Goal: Communication & Community: Answer question/provide support

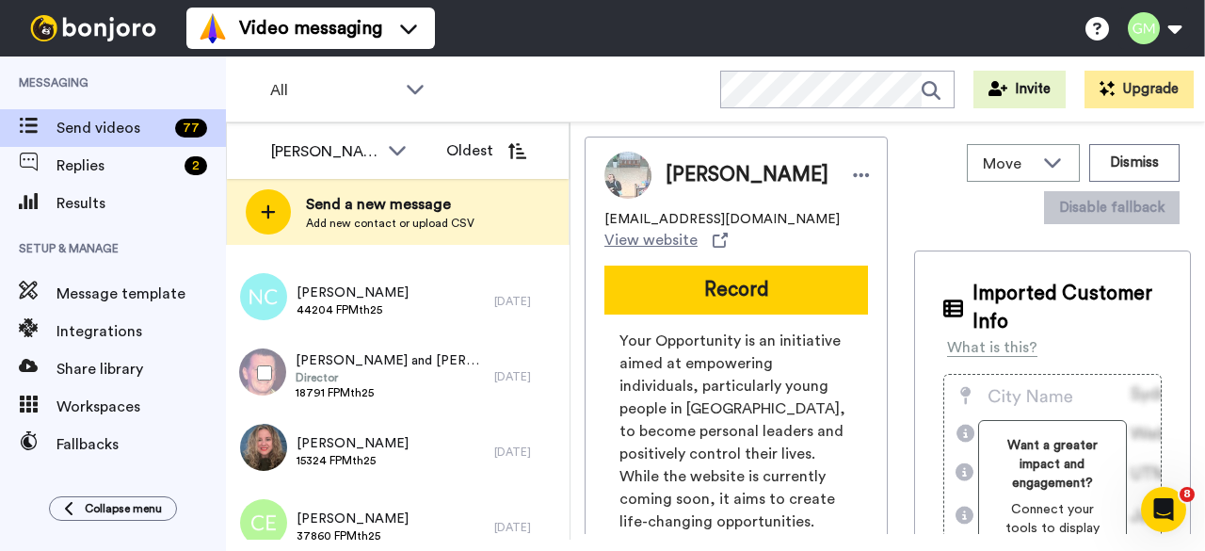
scroll to position [5540, 0]
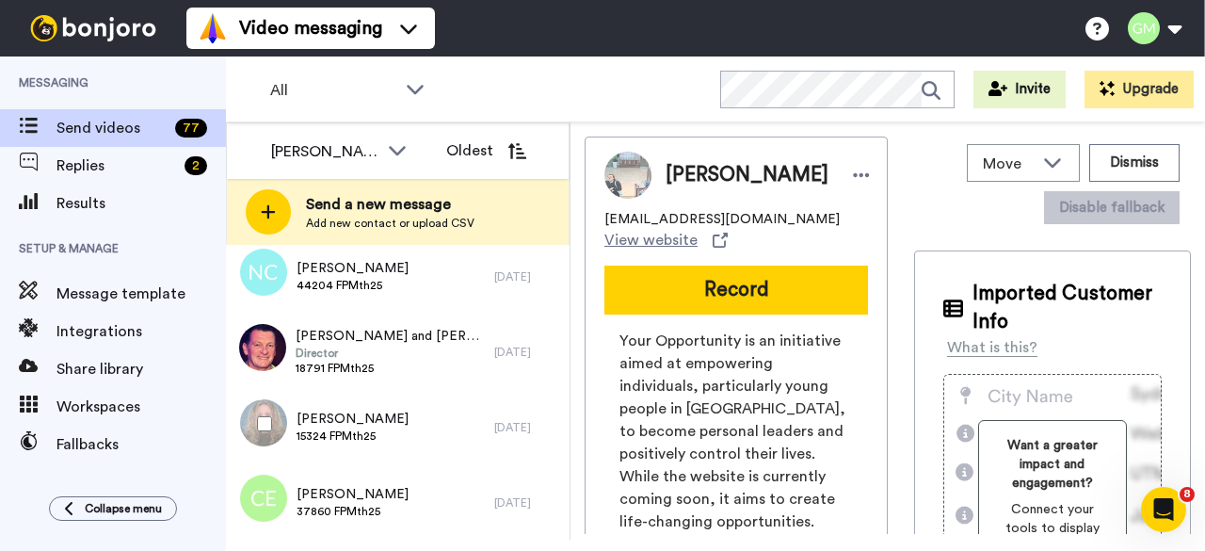
click at [280, 424] on div at bounding box center [261, 424] width 68 height 66
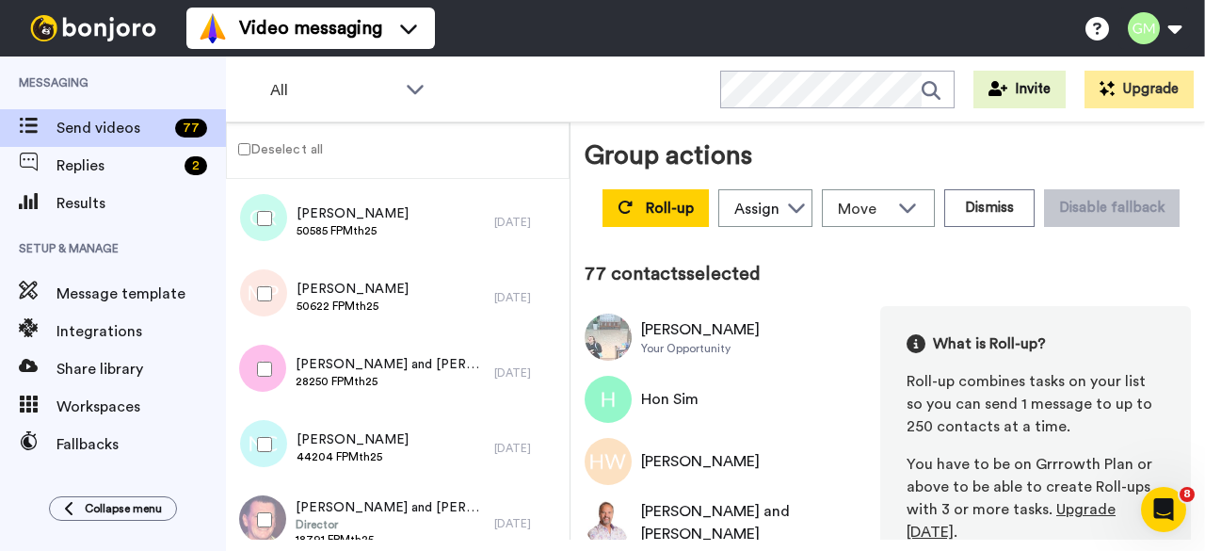
scroll to position [5474, 0]
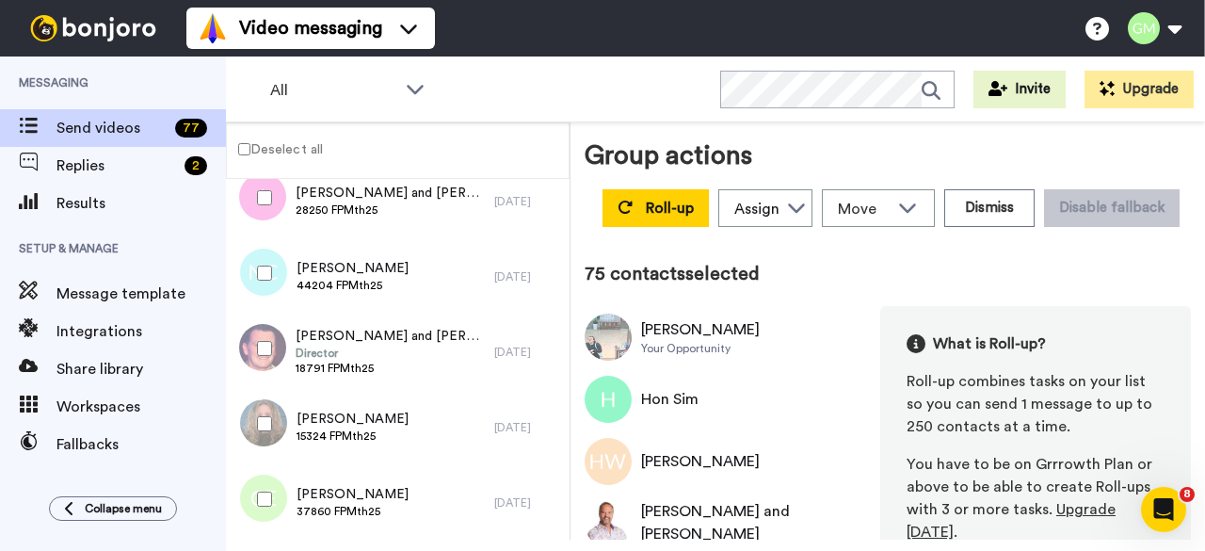
click at [272, 349] on div at bounding box center [261, 348] width 68 height 66
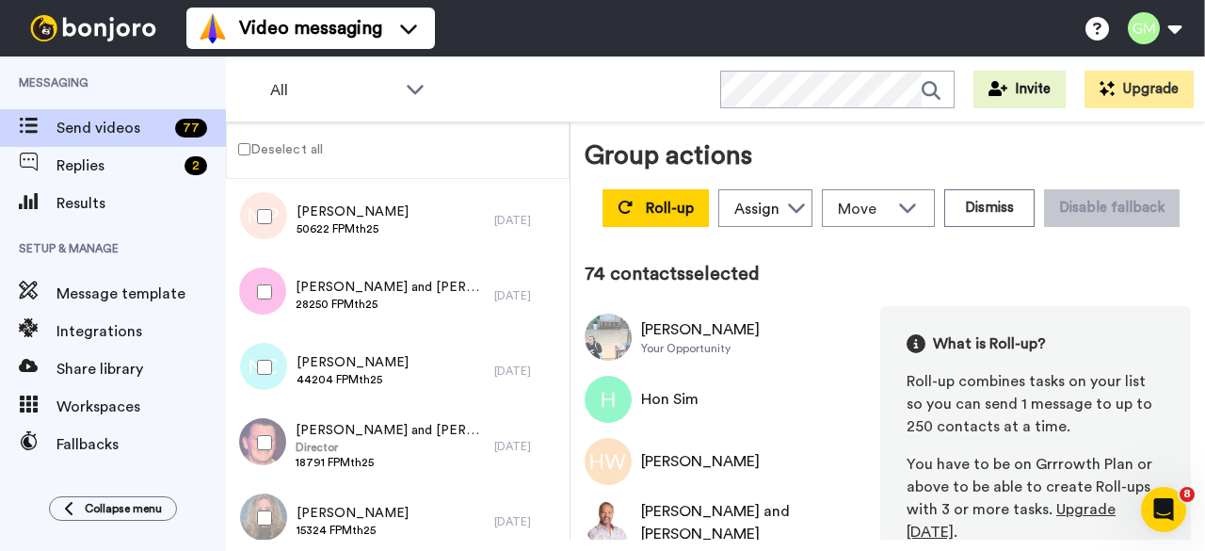
click at [272, 363] on div at bounding box center [261, 367] width 68 height 66
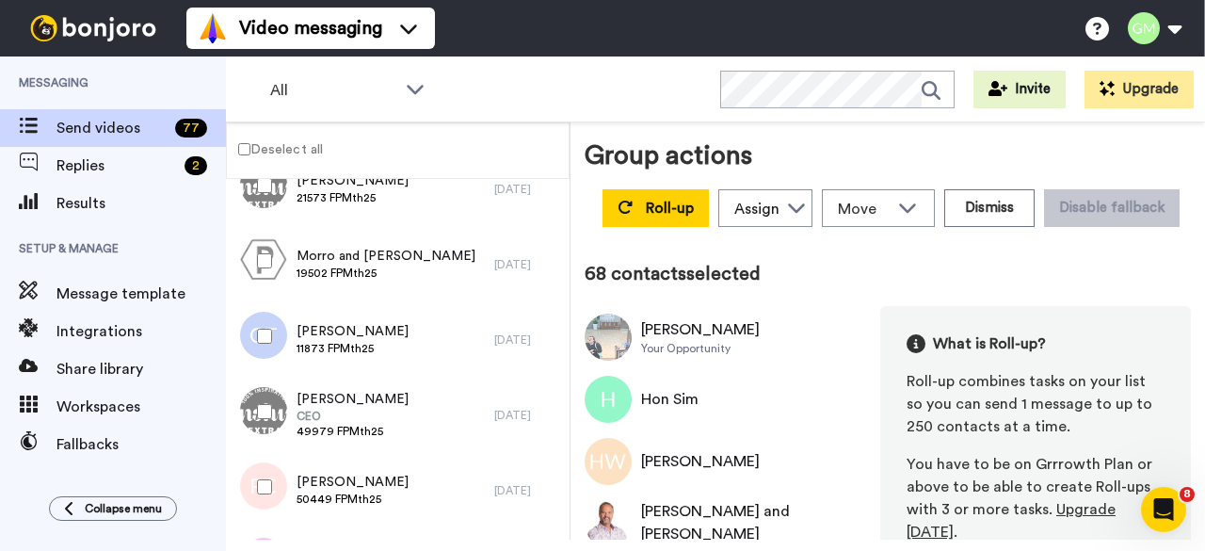
scroll to position [4909, 0]
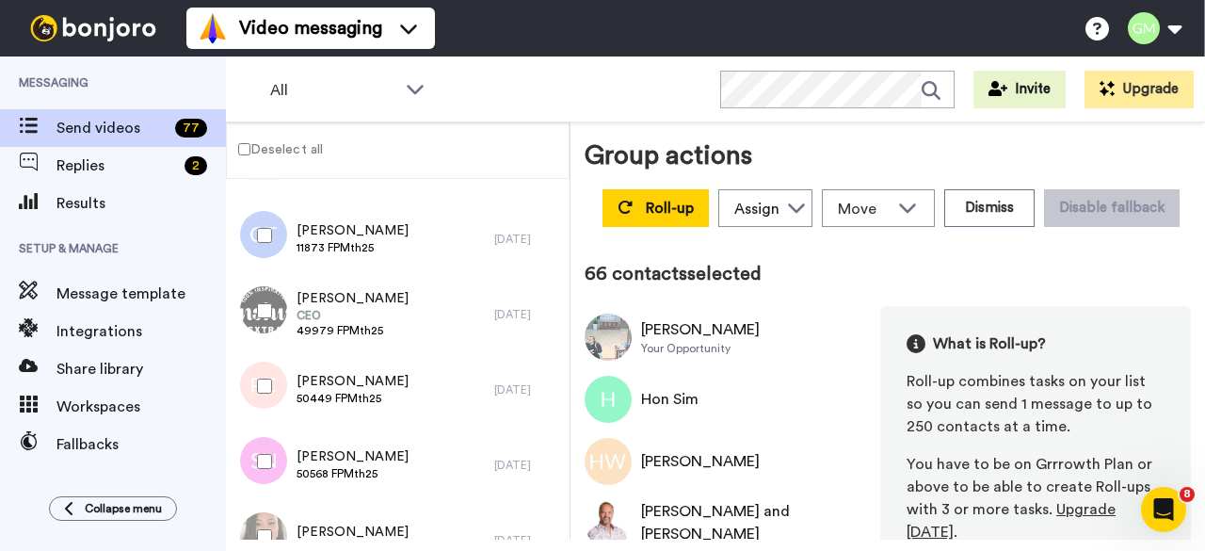
click at [272, 244] on div at bounding box center [261, 235] width 68 height 66
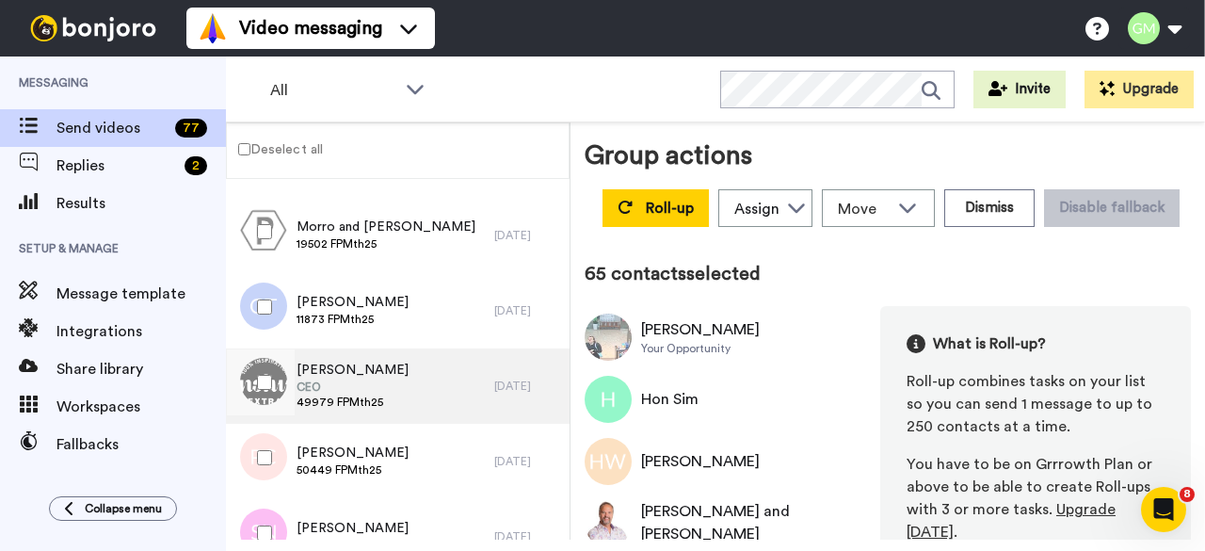
scroll to position [4627, 0]
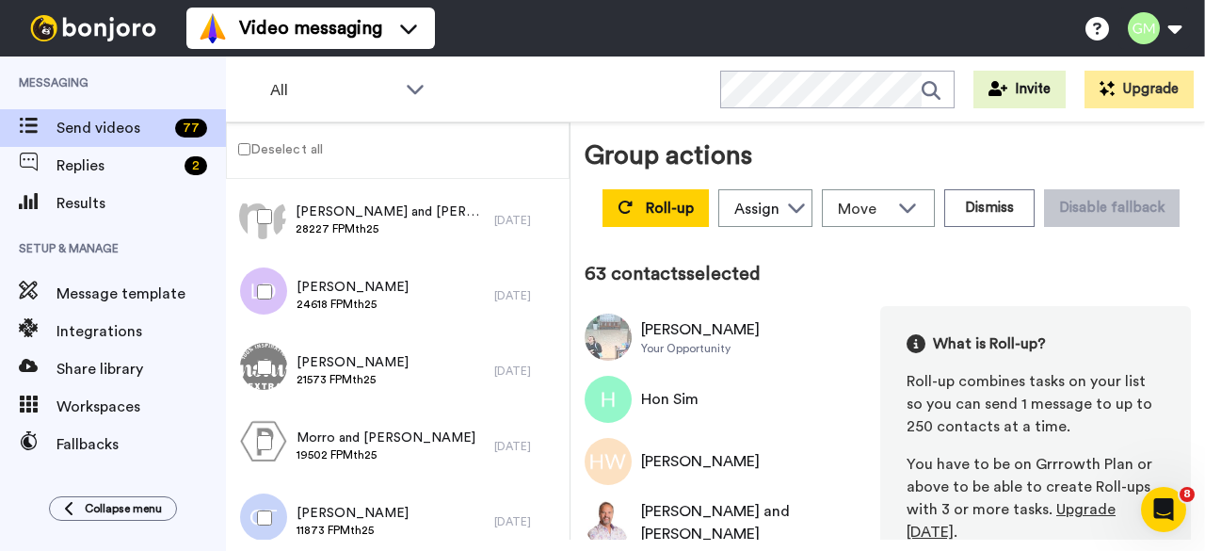
click at [253, 289] on div at bounding box center [261, 292] width 68 height 66
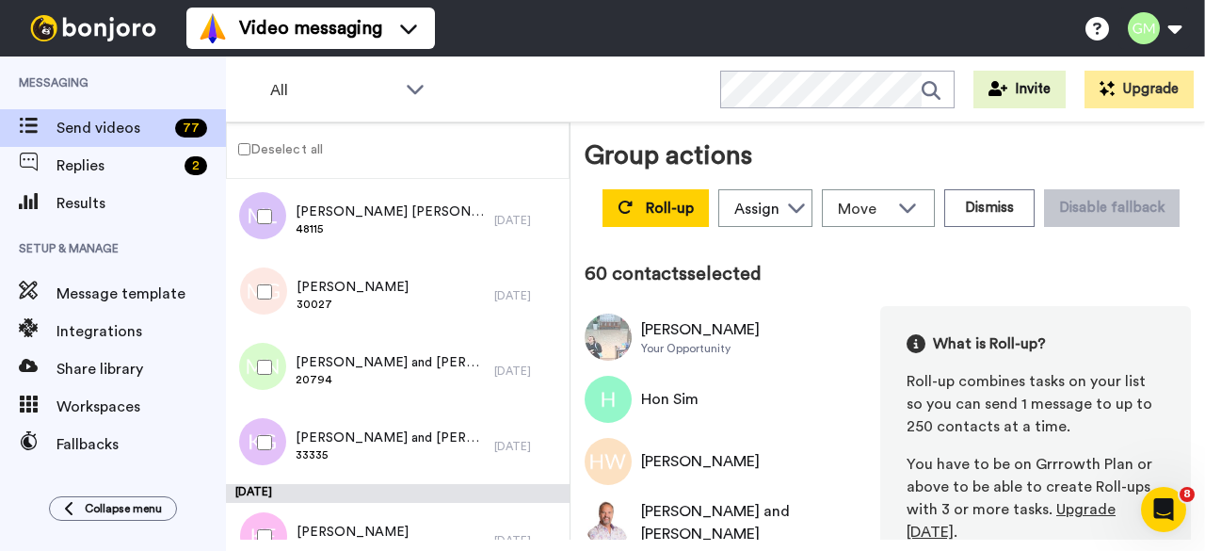
scroll to position [4250, 0]
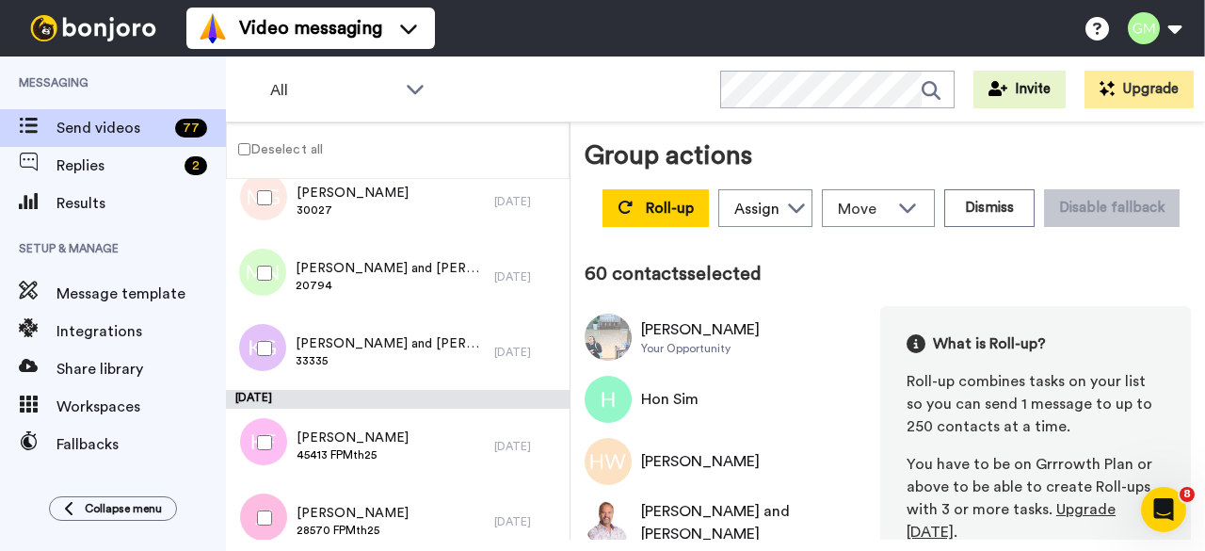
click at [272, 441] on div at bounding box center [261, 442] width 68 height 66
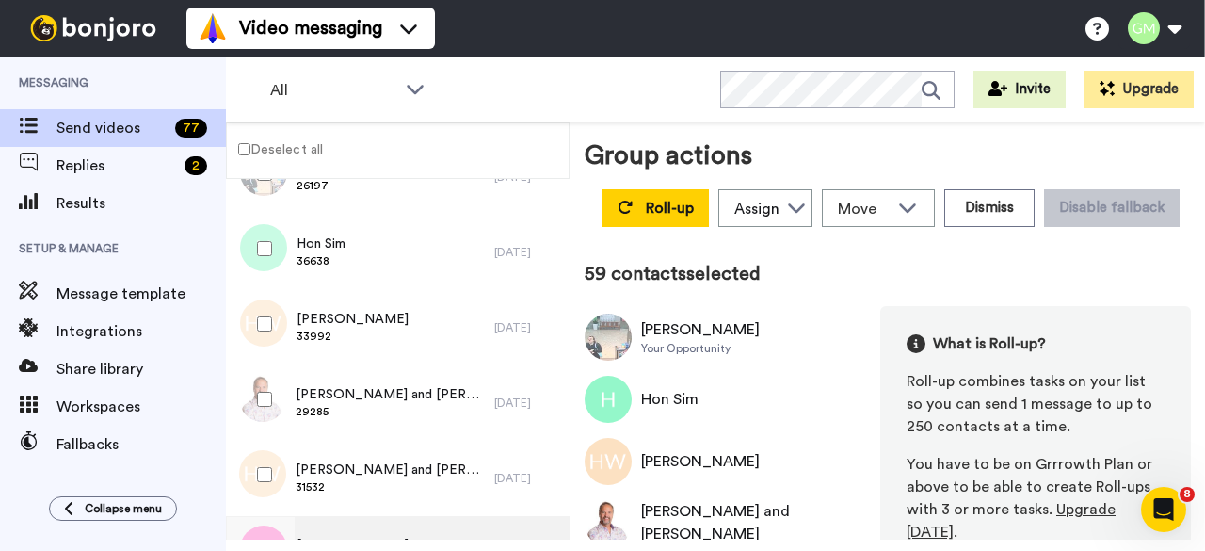
scroll to position [0, 0]
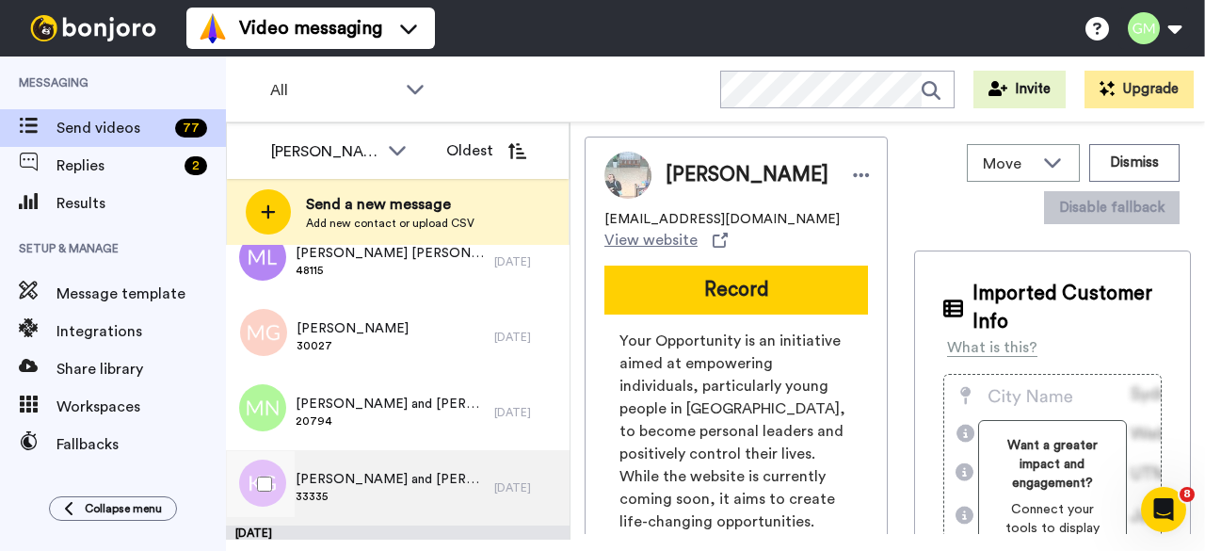
scroll to position [4141, 0]
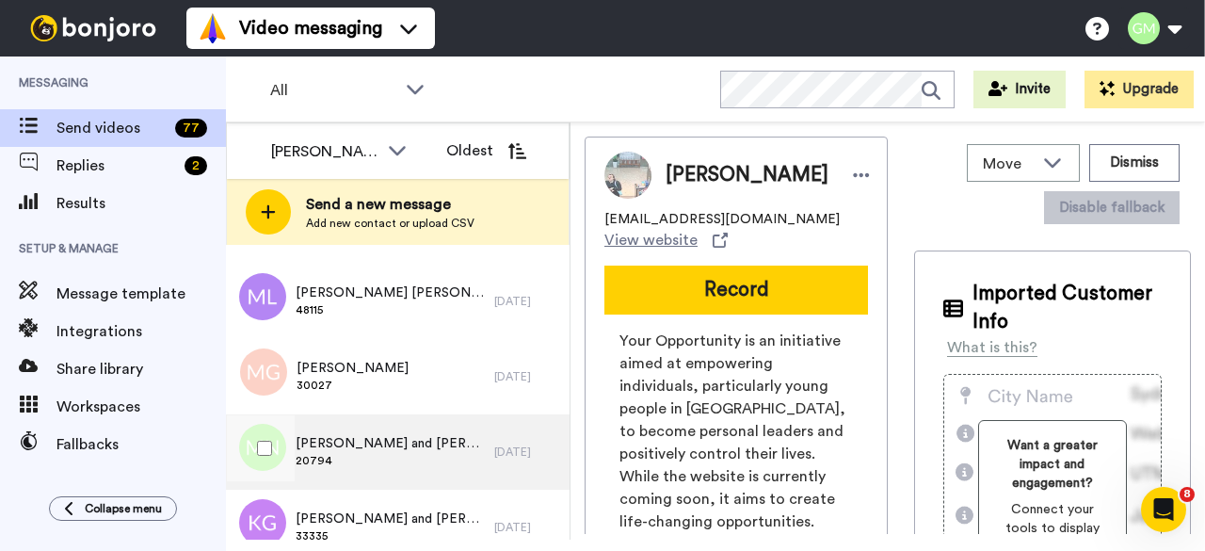
click at [328, 463] on span "20794" at bounding box center [390, 460] width 189 height 15
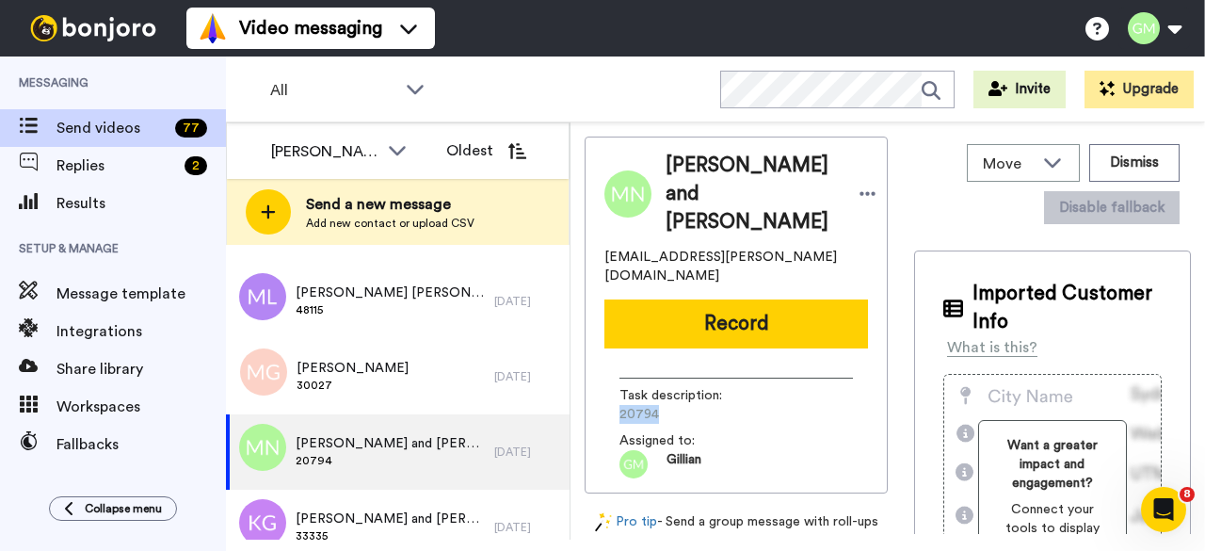
drag, startPoint x: 650, startPoint y: 394, endPoint x: 621, endPoint y: 394, distance: 29.2
click at [621, 405] on span "20794" at bounding box center [708, 414] width 179 height 19
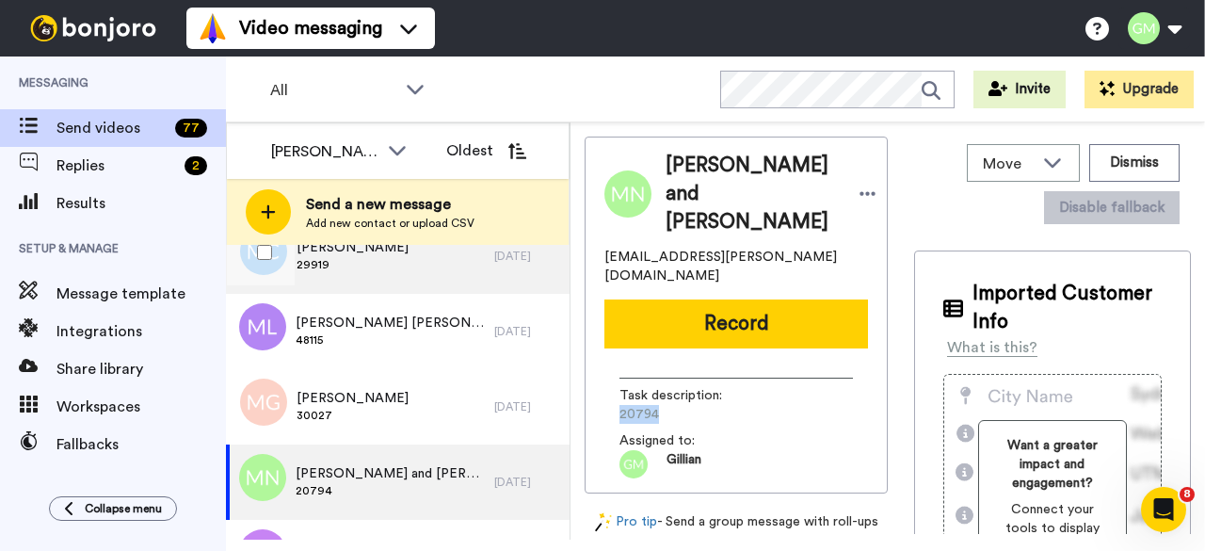
scroll to position [4141, 0]
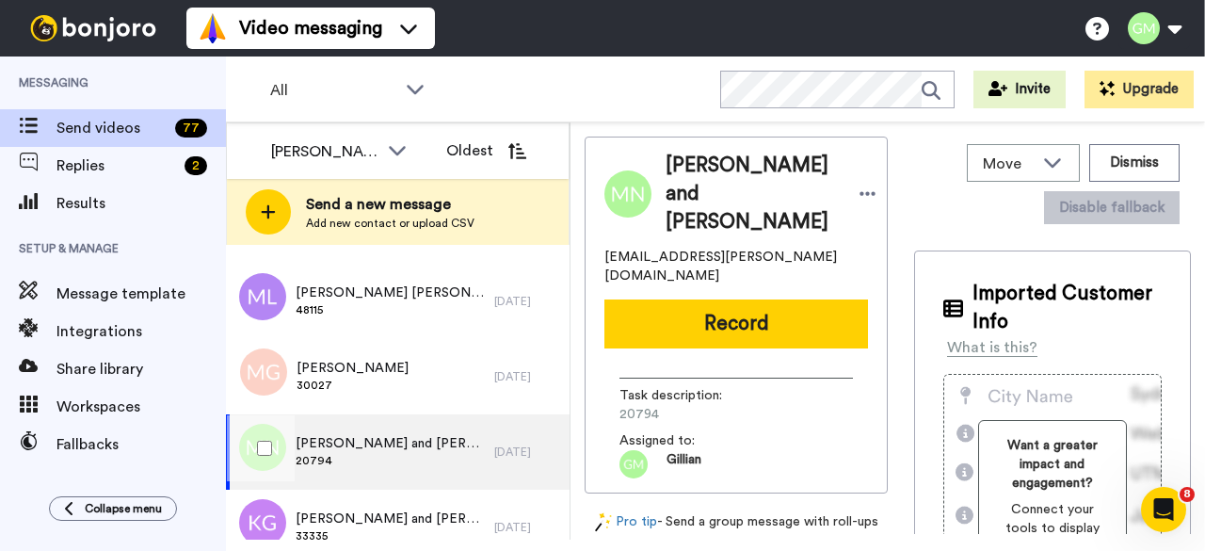
click at [386, 457] on span "20794" at bounding box center [390, 460] width 189 height 15
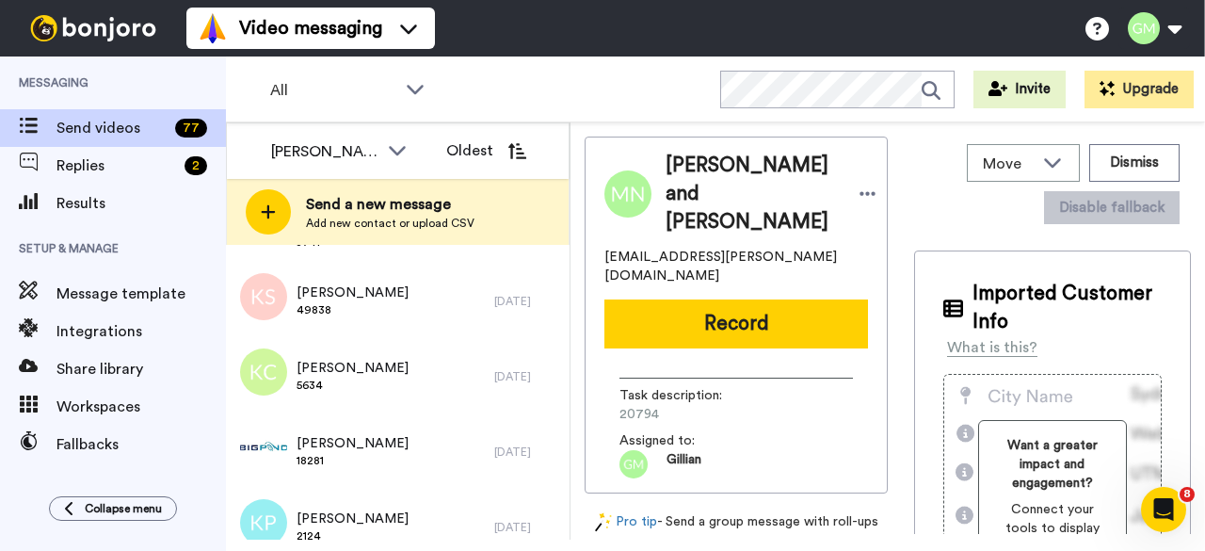
scroll to position [2635, 0]
click at [736, 312] on button "Record" at bounding box center [736, 323] width 264 height 49
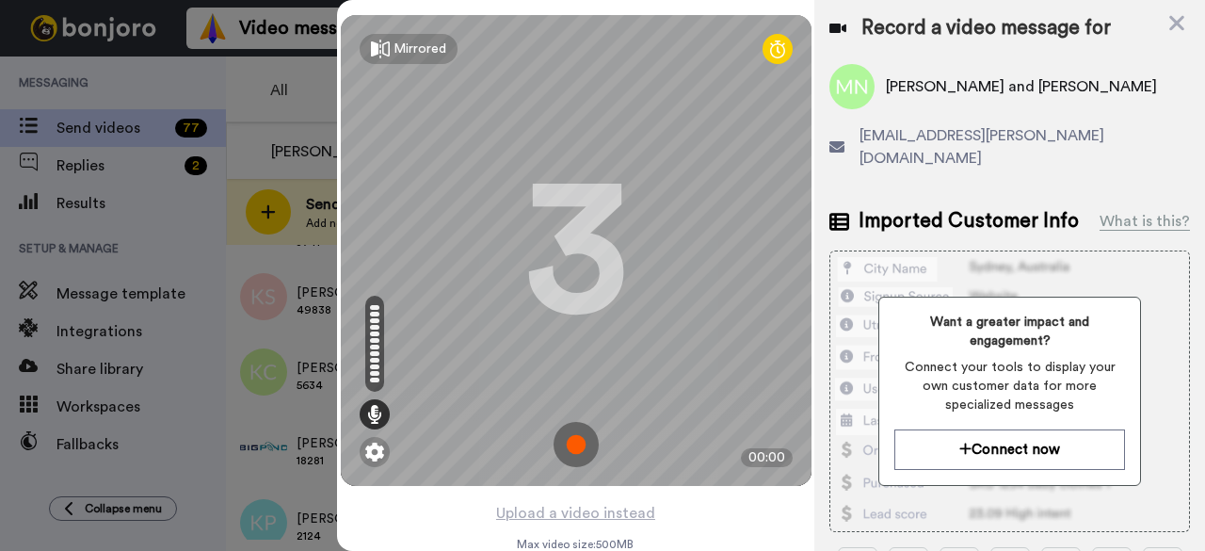
click at [560, 442] on img at bounding box center [575, 444] width 45 height 45
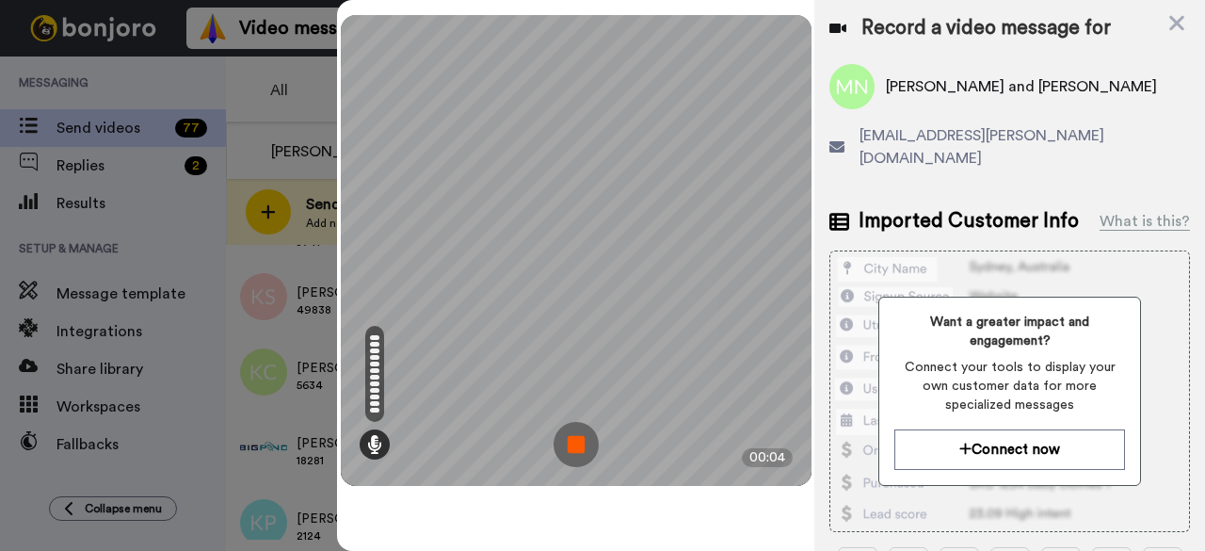
click at [566, 437] on img at bounding box center [575, 444] width 45 height 45
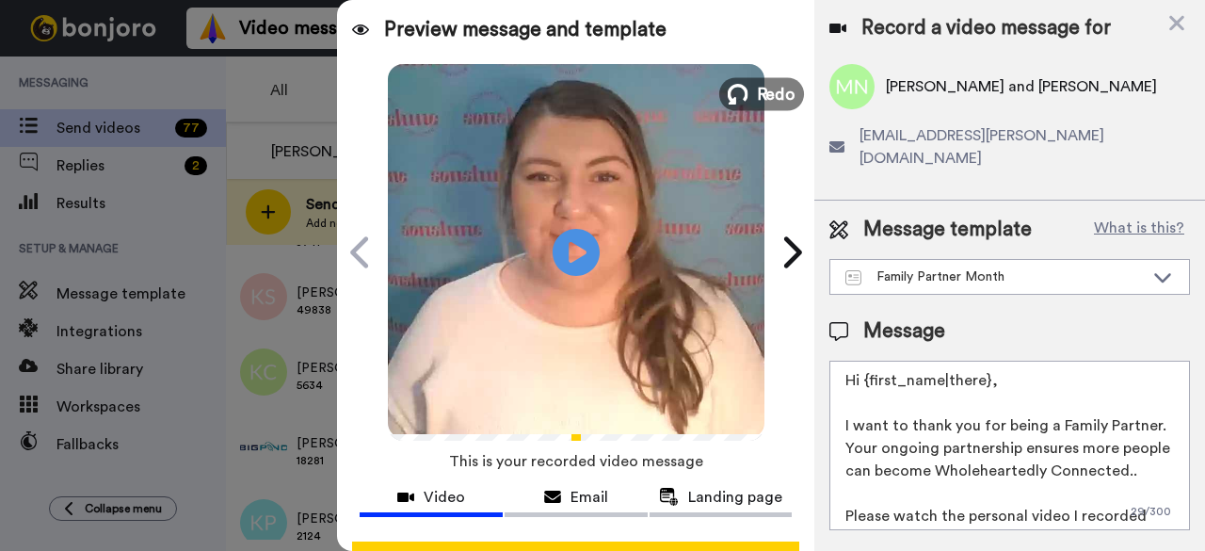
click at [756, 95] on span "Redo" at bounding box center [776, 93] width 40 height 24
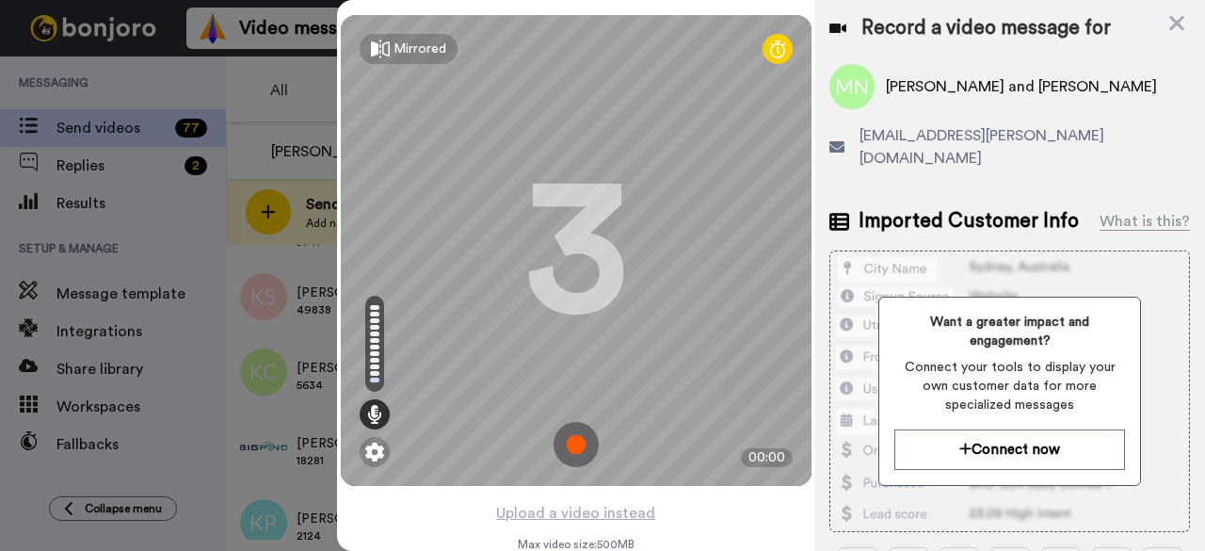
click at [572, 450] on img at bounding box center [575, 444] width 45 height 45
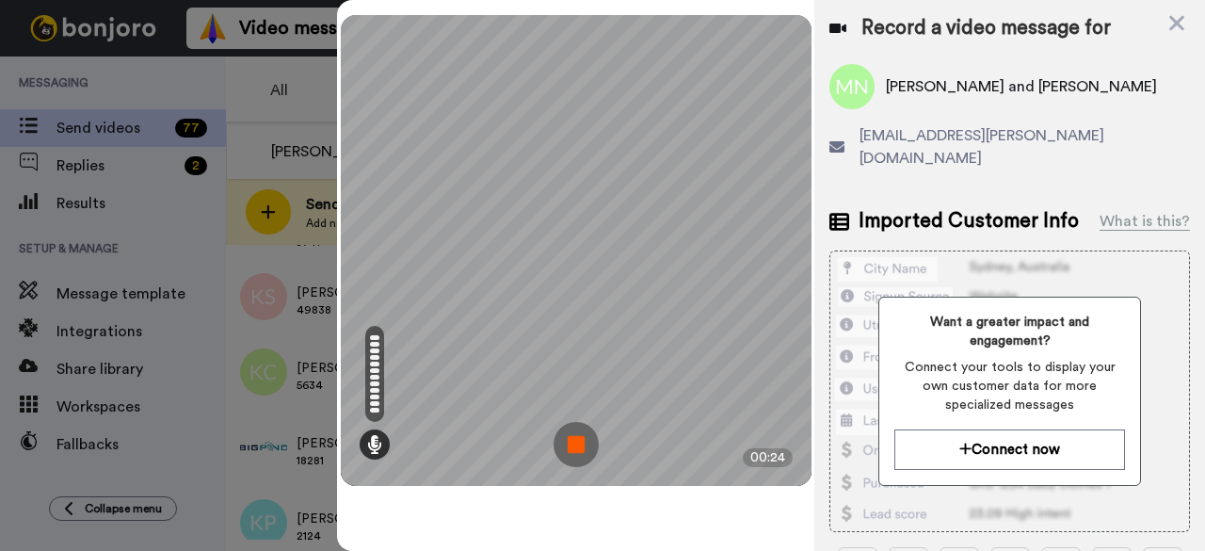
click at [576, 428] on div "Mirrored Redo 3 00:24" at bounding box center [576, 250] width 471 height 471
click at [573, 441] on img at bounding box center [575, 444] width 45 height 45
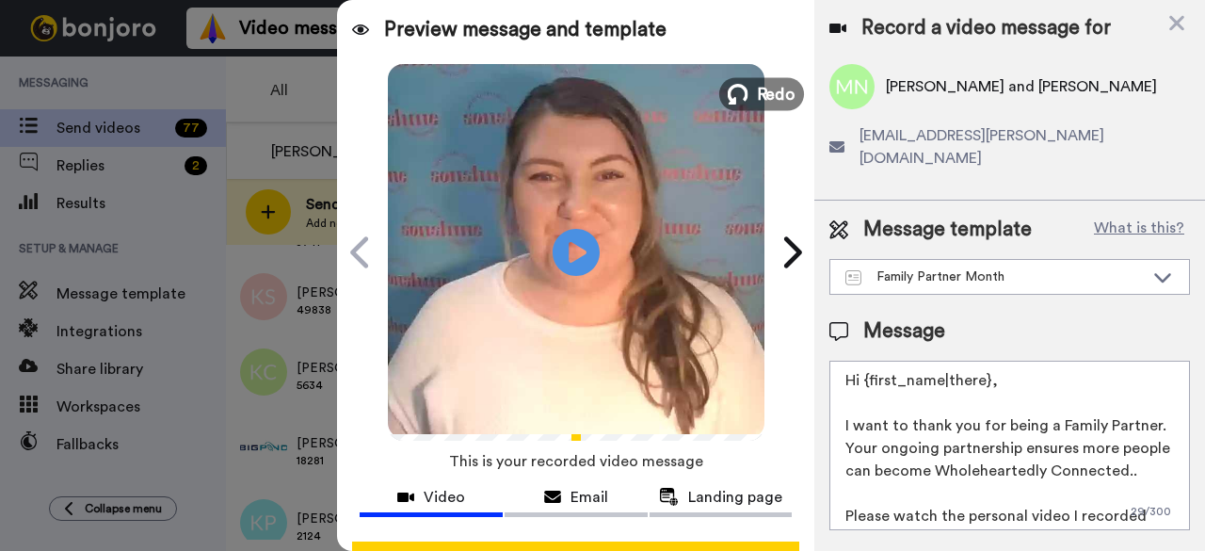
click at [743, 91] on button "Redo" at bounding box center [761, 93] width 85 height 33
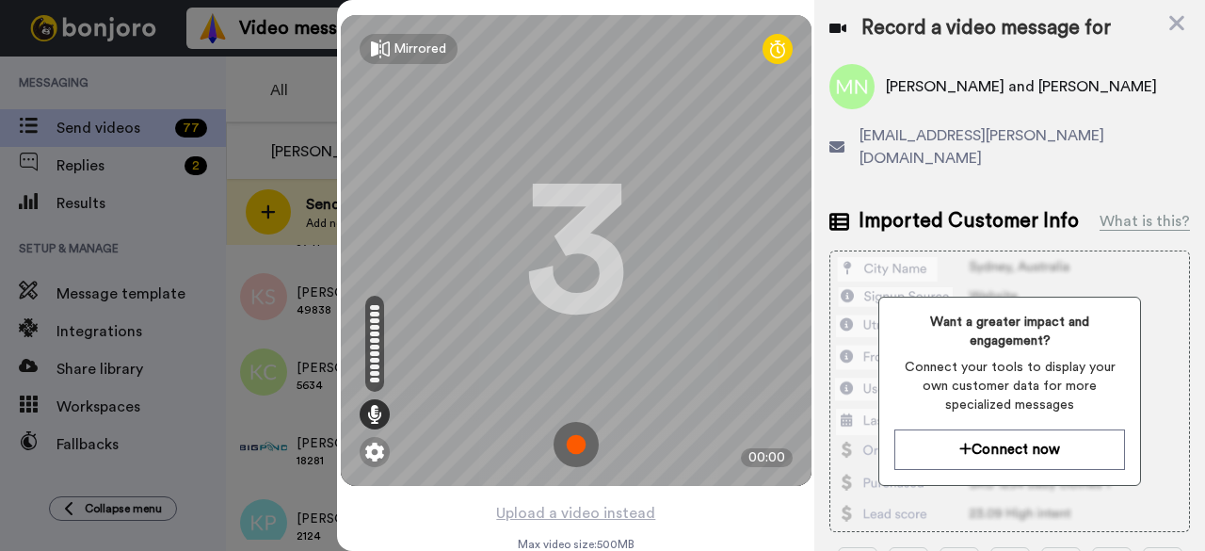
click at [584, 443] on img at bounding box center [575, 444] width 45 height 45
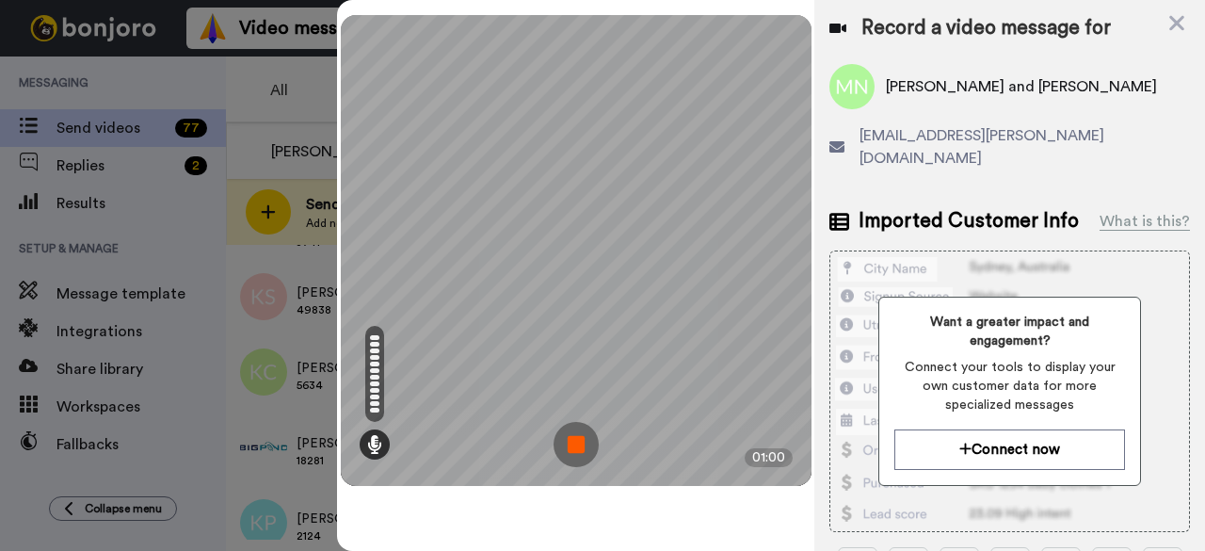
click at [576, 438] on img at bounding box center [575, 444] width 45 height 45
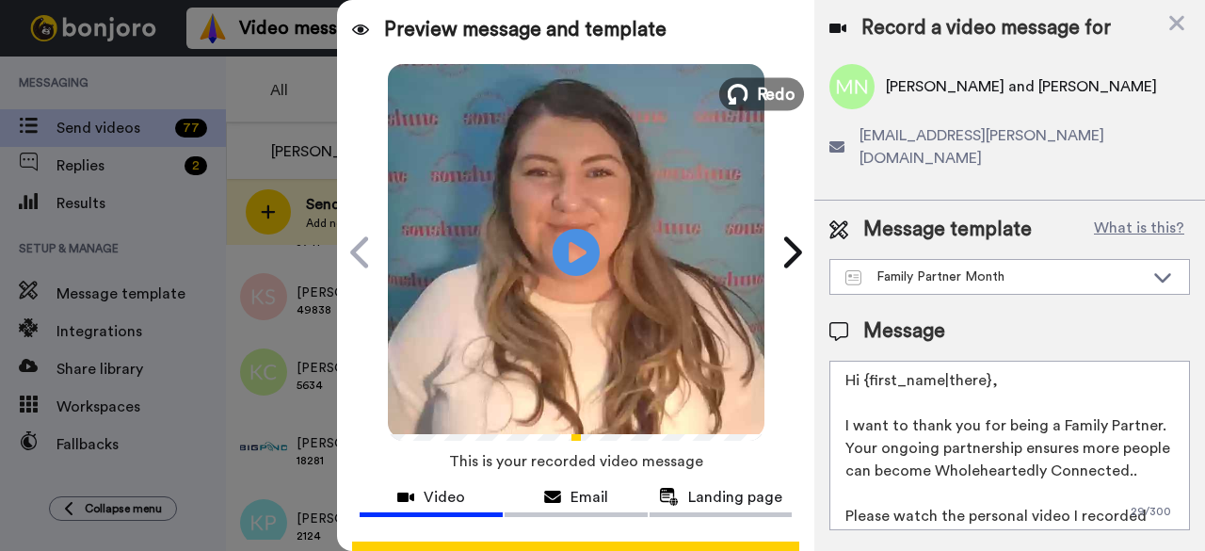
click at [745, 87] on button "Redo" at bounding box center [761, 93] width 85 height 33
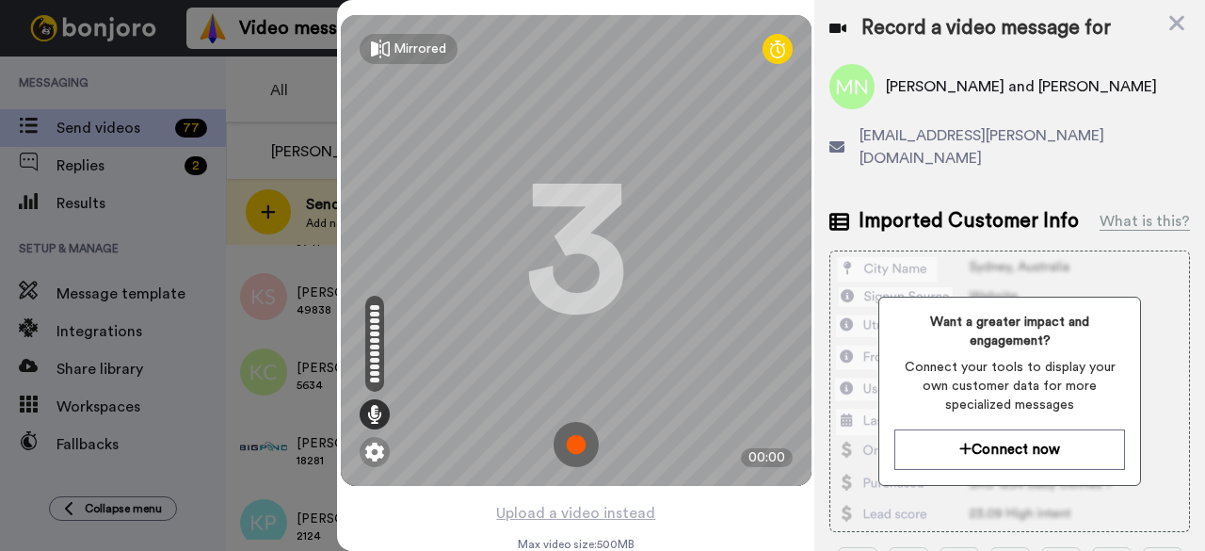
click at [580, 436] on img at bounding box center [575, 444] width 45 height 45
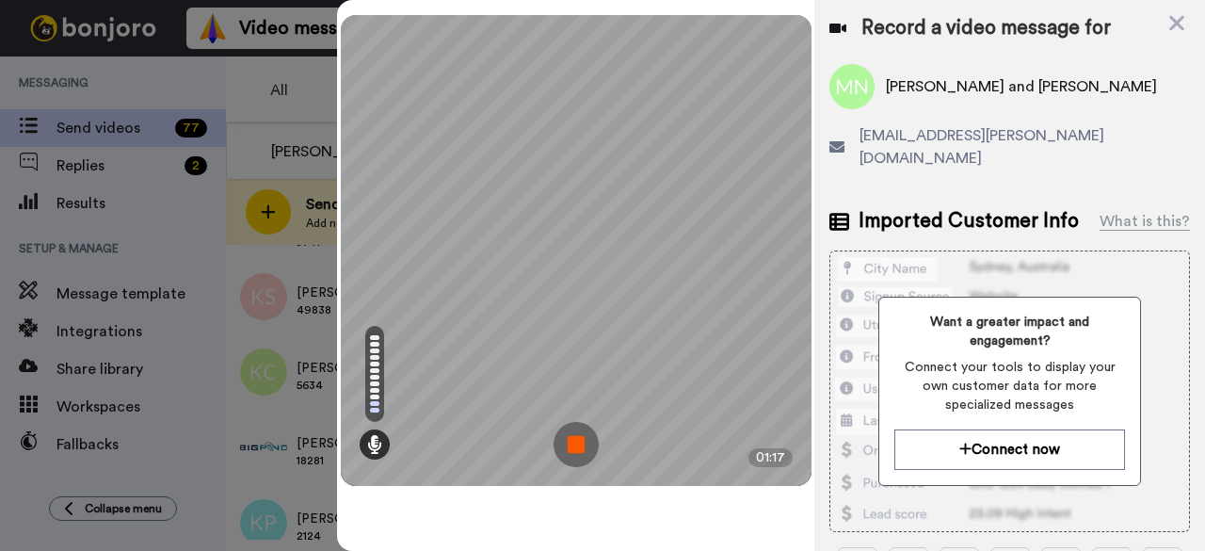
click at [580, 436] on img at bounding box center [575, 444] width 45 height 45
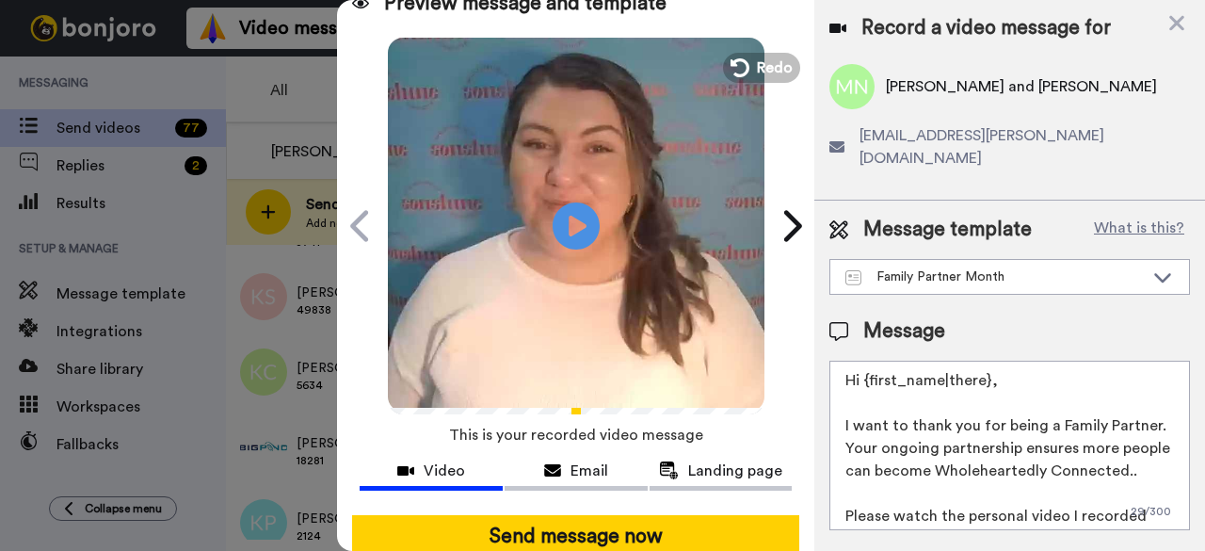
scroll to position [0, 0]
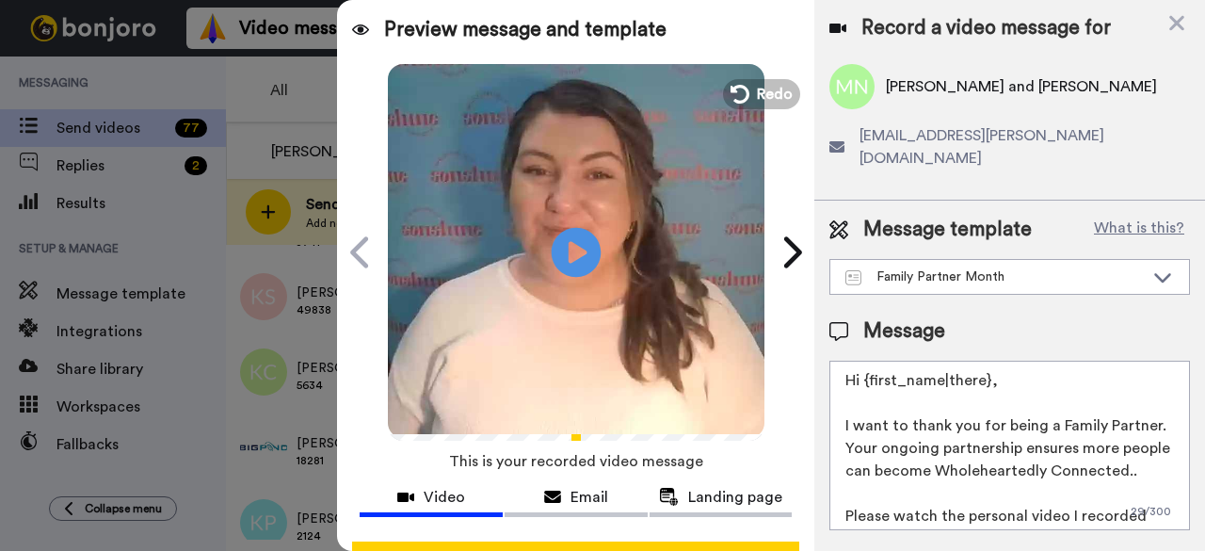
click at [575, 228] on icon "Play/Pause" at bounding box center [577, 251] width 50 height 89
click at [574, 233] on icon at bounding box center [577, 252] width 50 height 50
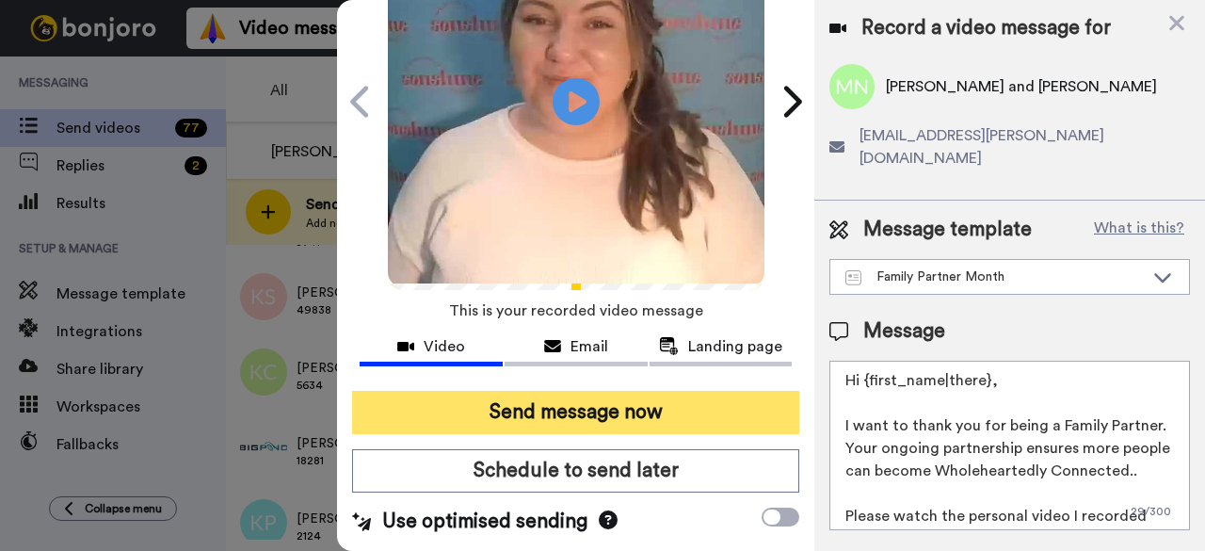
click at [600, 392] on button "Send message now" at bounding box center [575, 412] width 447 height 43
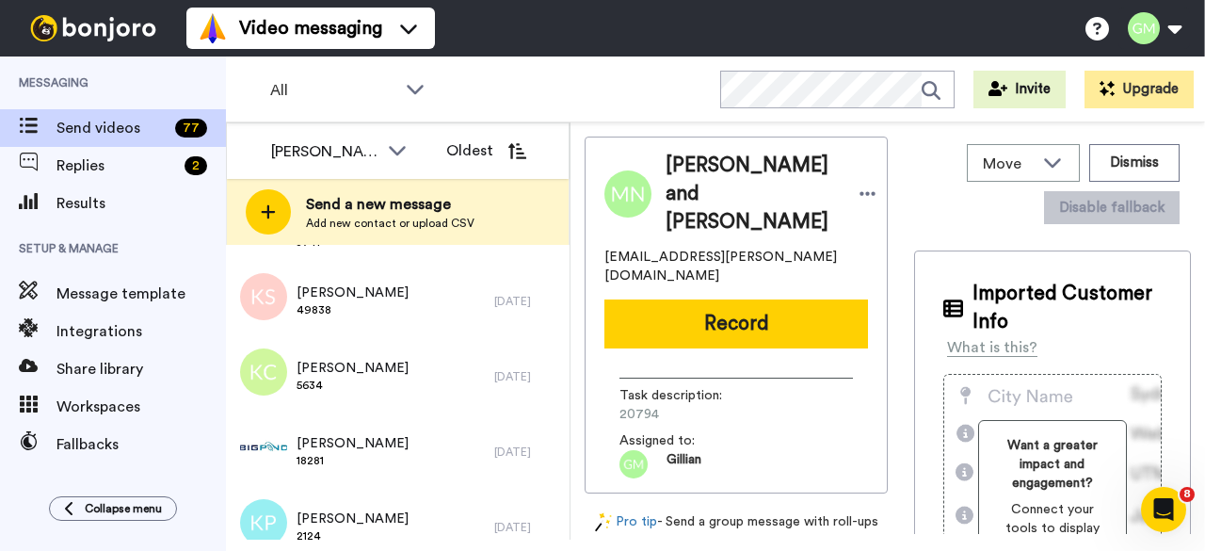
scroll to position [0, 0]
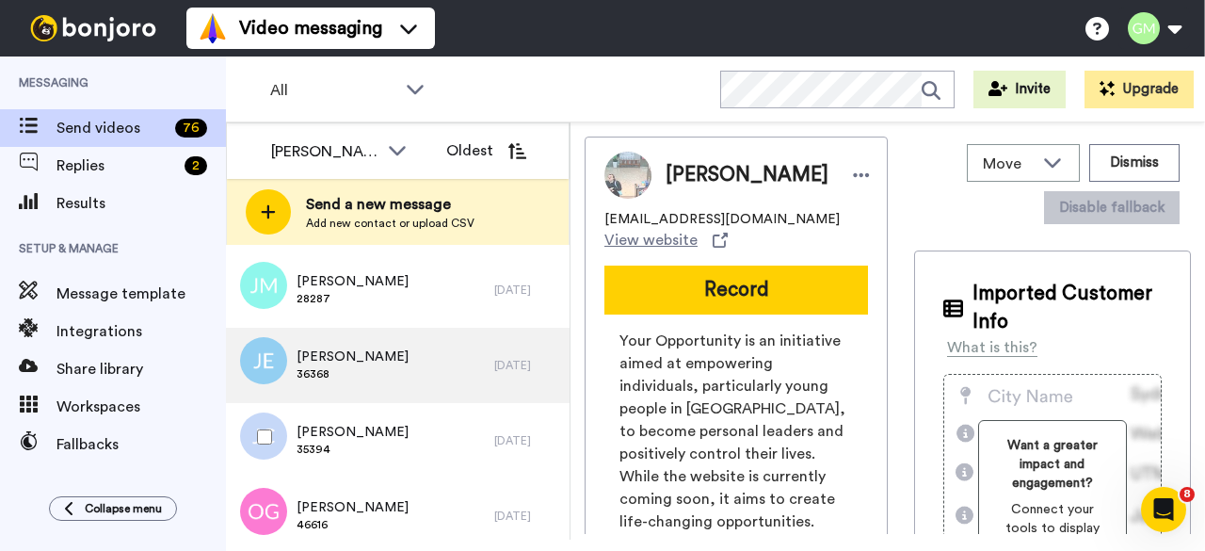
scroll to position [847, 0]
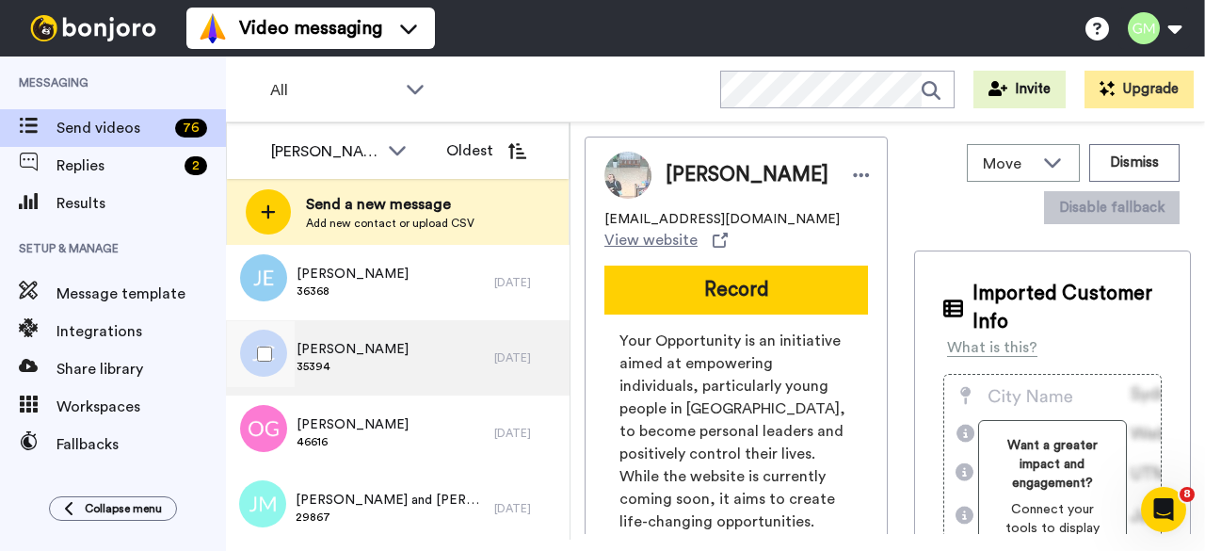
click at [366, 372] on span "35394" at bounding box center [352, 366] width 112 height 15
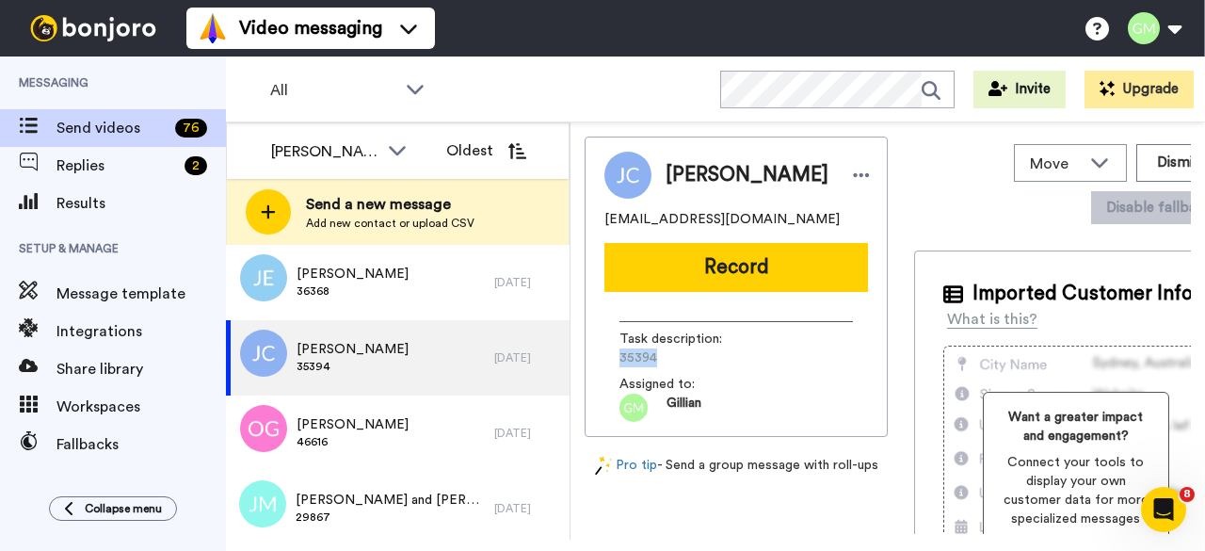
drag, startPoint x: 672, startPoint y: 362, endPoint x: 624, endPoint y: 367, distance: 48.2
click at [587, 367] on div "John Cooper jbcooper9355@yahoo.com.au Record Task description : 35394 Assigned …" at bounding box center [735, 286] width 303 height 300
copy span "35394"
click at [749, 266] on button "Record" at bounding box center [736, 267] width 264 height 49
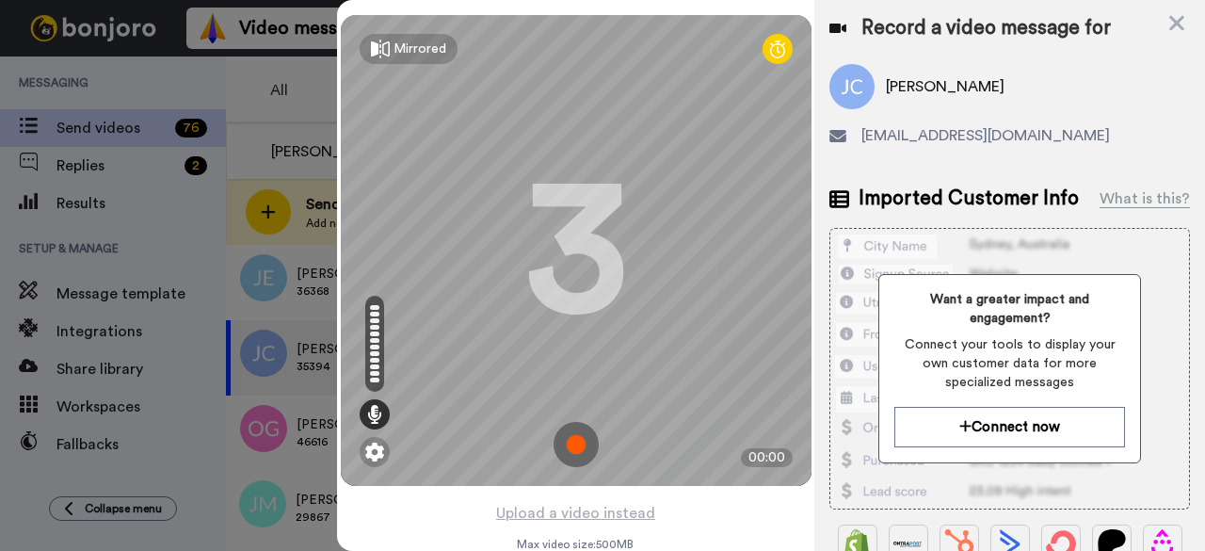
click at [578, 455] on img at bounding box center [575, 444] width 45 height 45
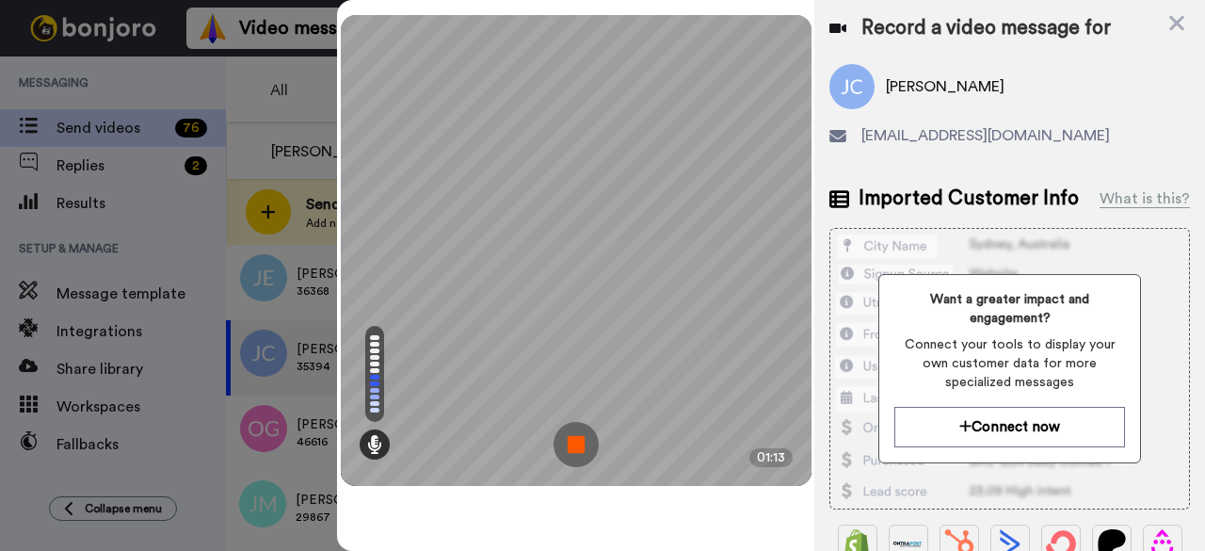
click at [568, 447] on img at bounding box center [575, 444] width 45 height 45
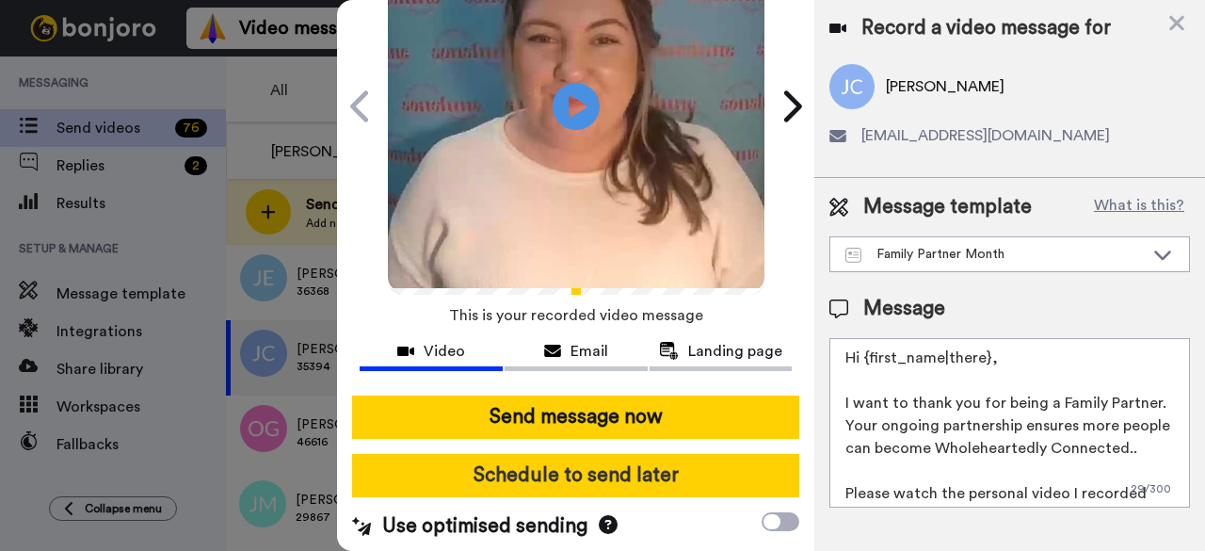
scroll to position [173, 0]
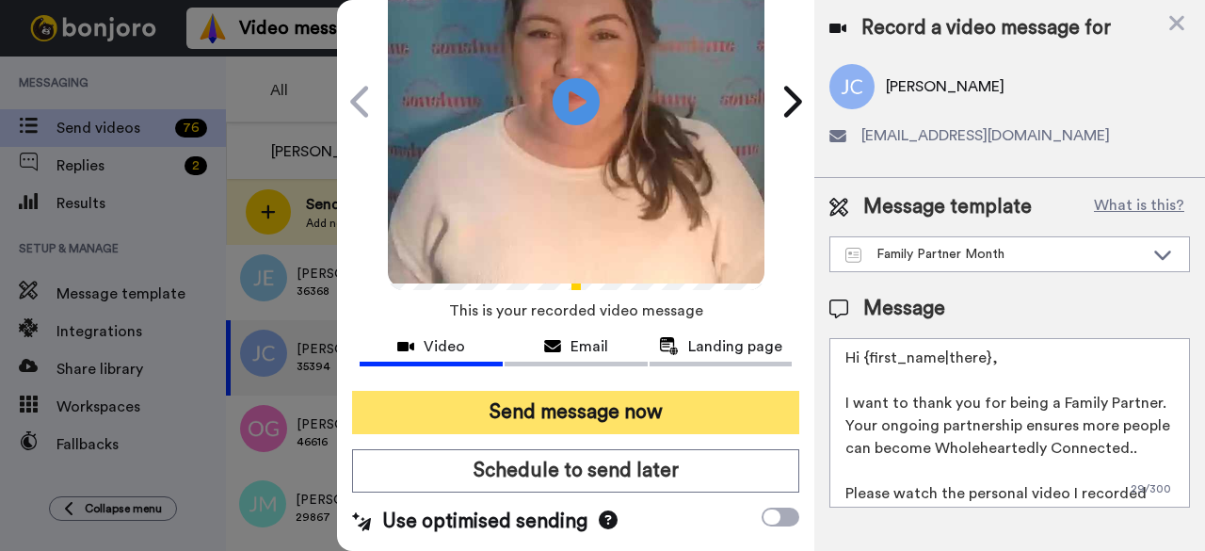
click at [689, 394] on button "Send message now" at bounding box center [575, 412] width 447 height 43
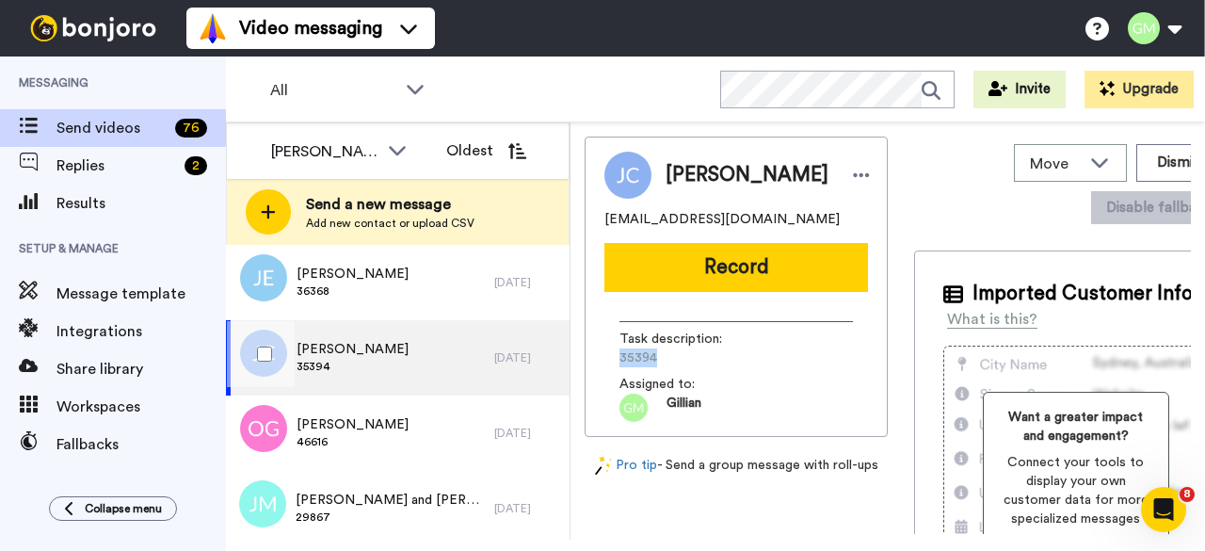
scroll to position [0, 0]
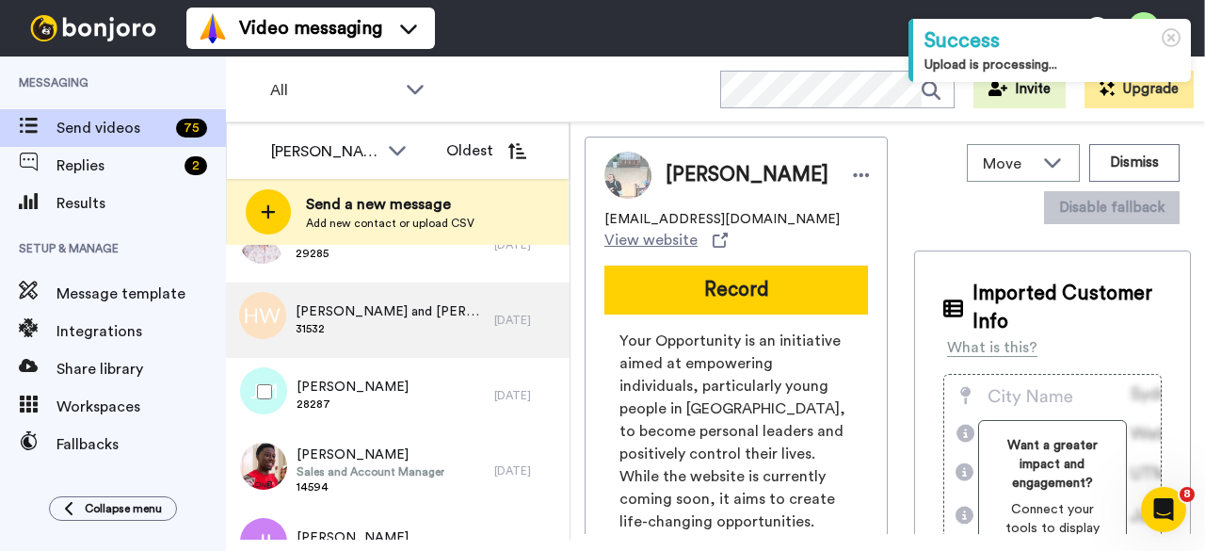
drag, startPoint x: 366, startPoint y: 402, endPoint x: 528, endPoint y: 350, distance: 170.0
click at [367, 402] on div "[PERSON_NAME] 28287" at bounding box center [360, 395] width 268 height 75
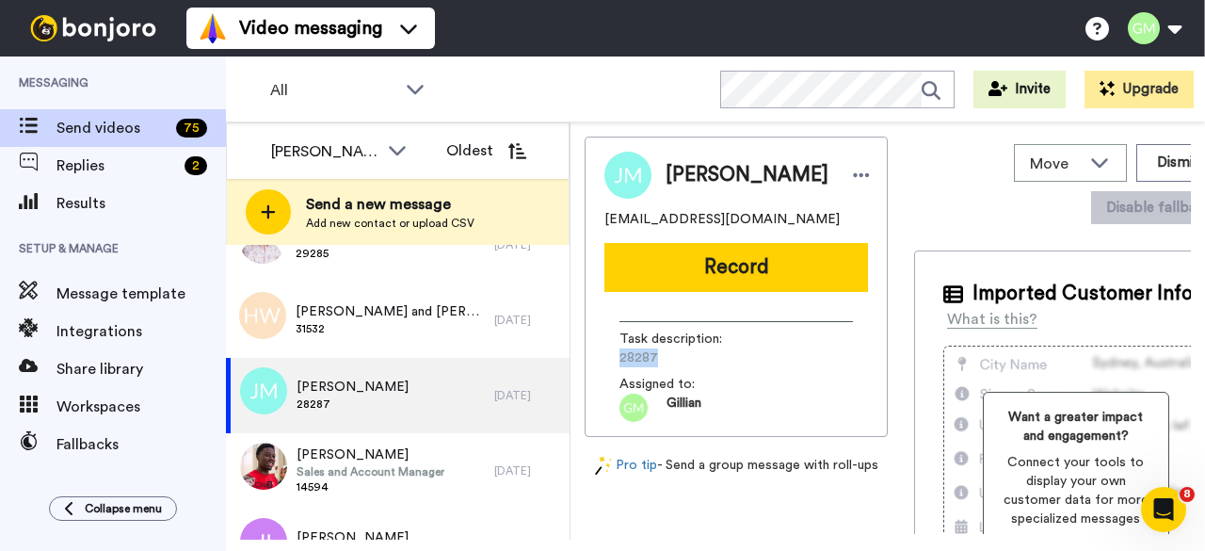
drag, startPoint x: 657, startPoint y: 358, endPoint x: 622, endPoint y: 359, distance: 34.8
click at [622, 359] on span "28287" at bounding box center [708, 357] width 179 height 19
copy span "28287"
drag, startPoint x: 717, startPoint y: 276, endPoint x: 776, endPoint y: 280, distance: 58.5
click at [717, 276] on button "Record" at bounding box center [736, 267] width 264 height 49
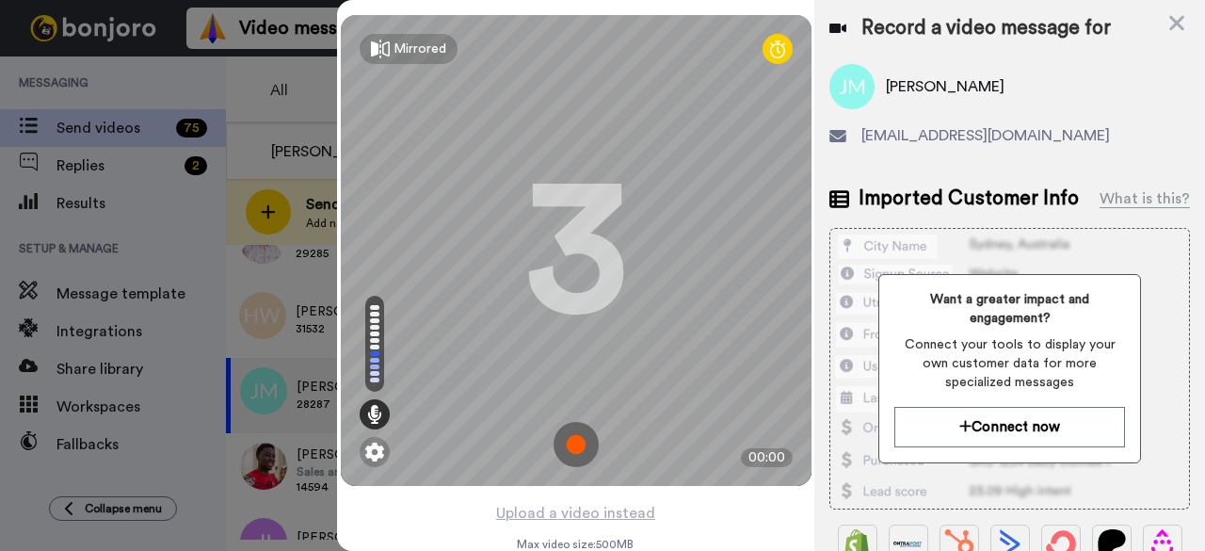
click at [582, 446] on img at bounding box center [575, 444] width 45 height 45
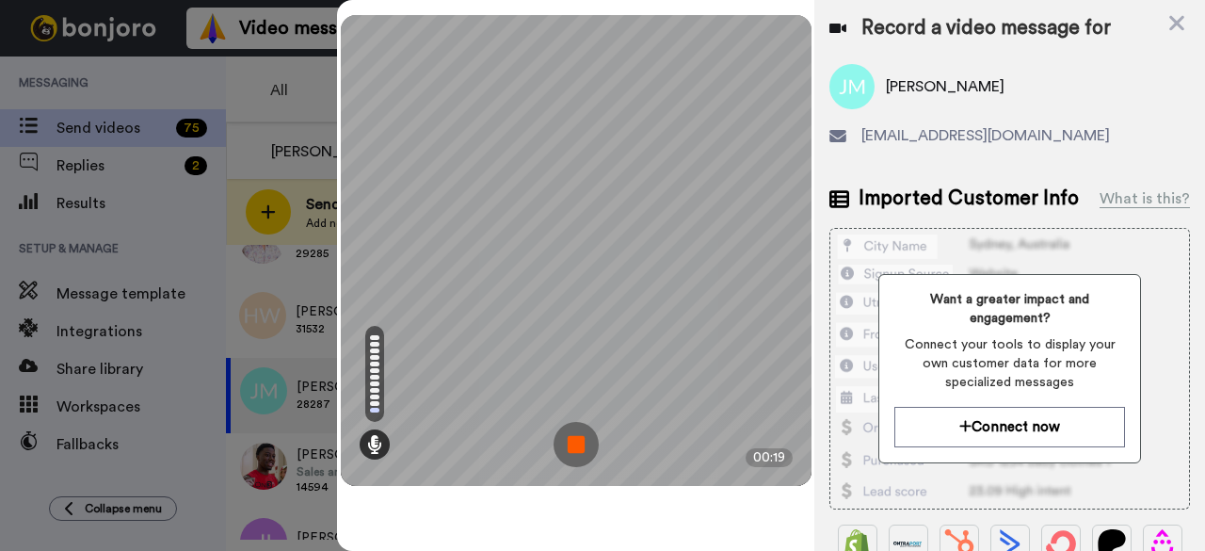
click at [587, 442] on img at bounding box center [575, 444] width 45 height 45
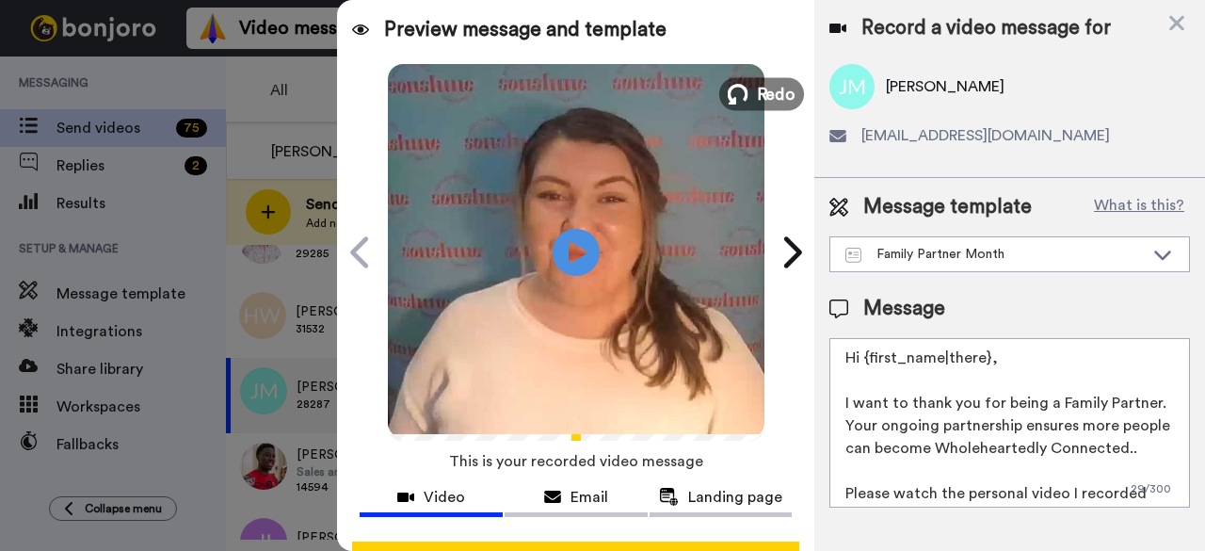
click at [734, 99] on icon at bounding box center [738, 94] width 21 height 21
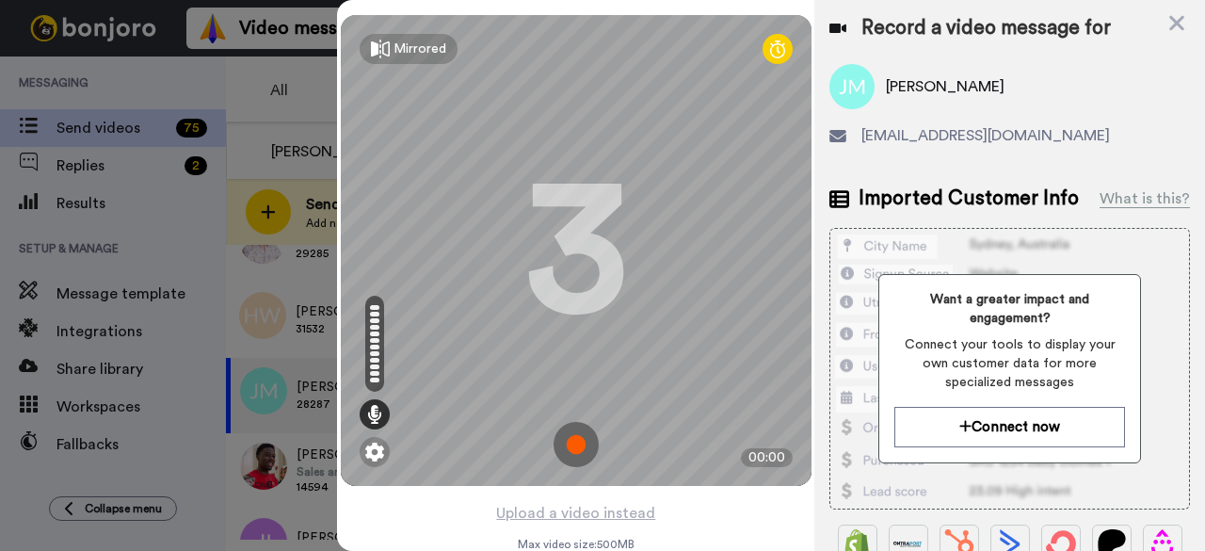
click at [570, 447] on img at bounding box center [575, 444] width 45 height 45
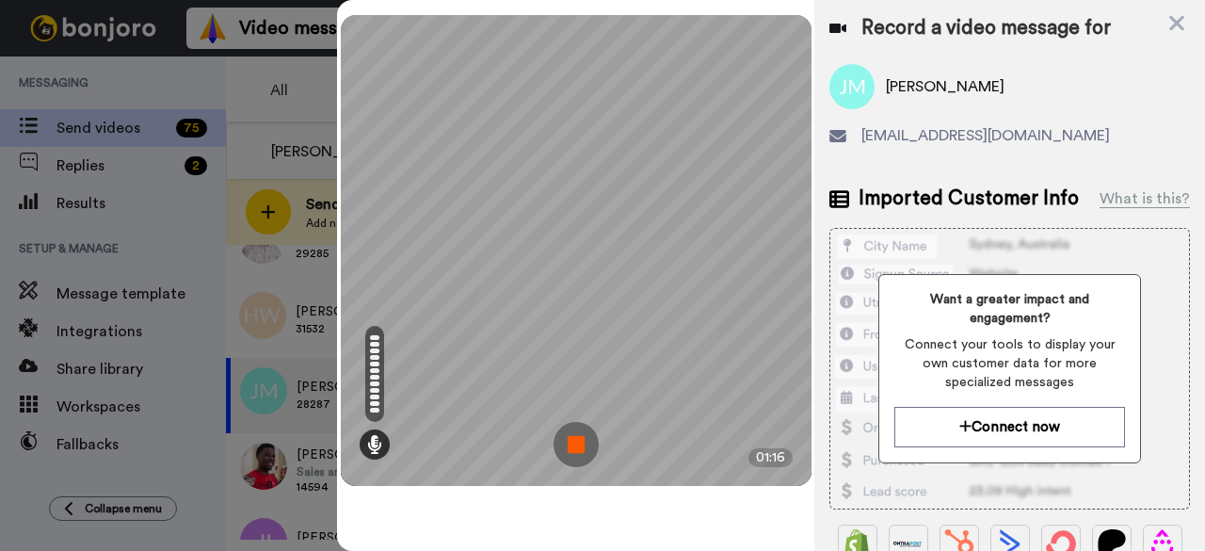
click at [583, 437] on img at bounding box center [575, 444] width 45 height 45
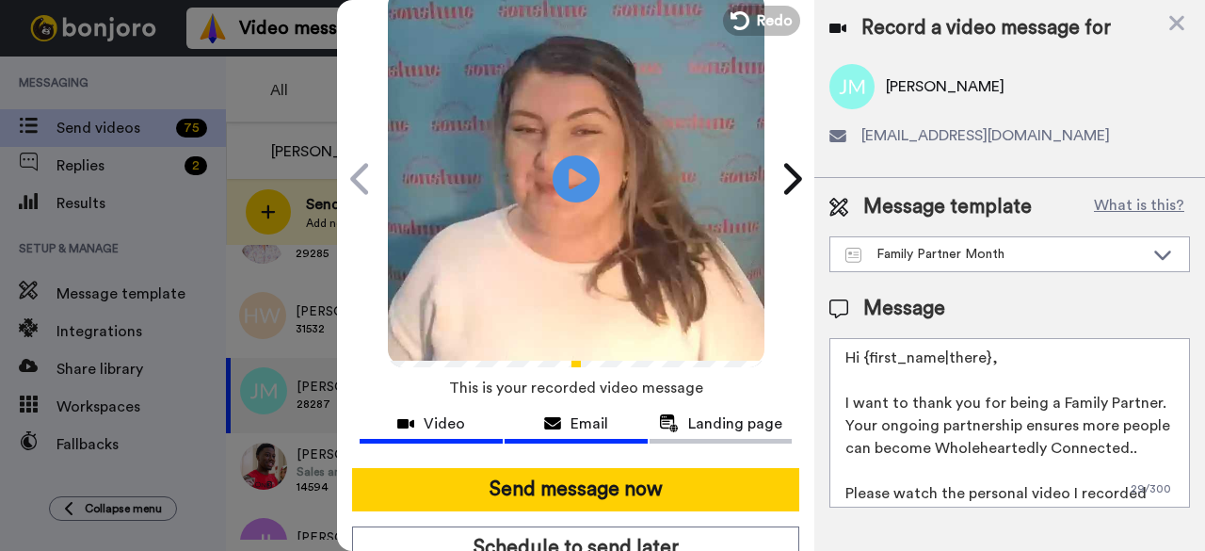
scroll to position [173, 0]
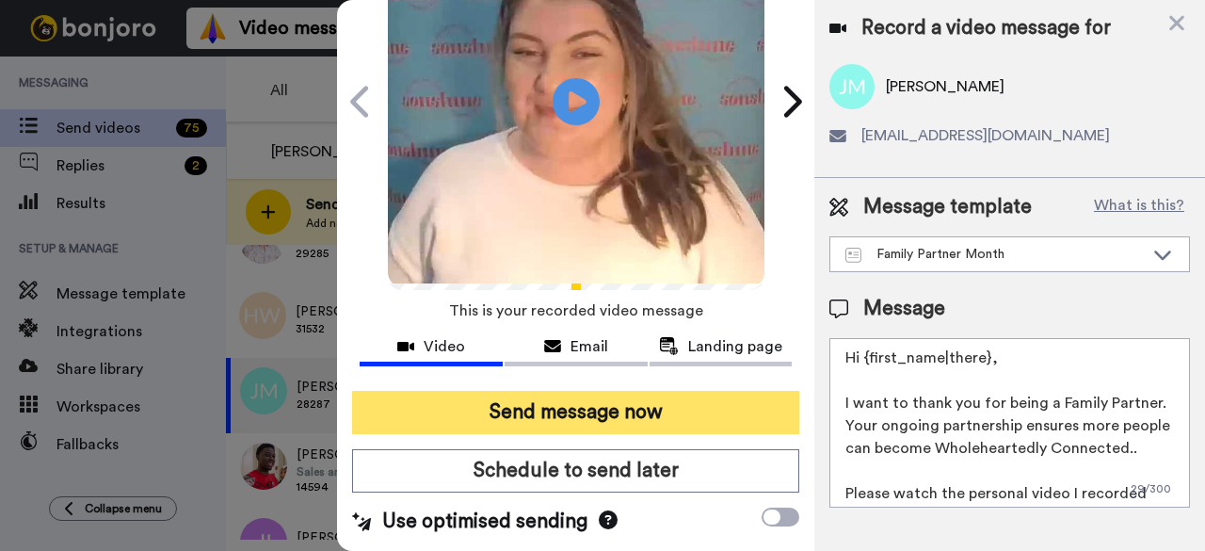
click at [632, 391] on button "Send message now" at bounding box center [575, 412] width 447 height 43
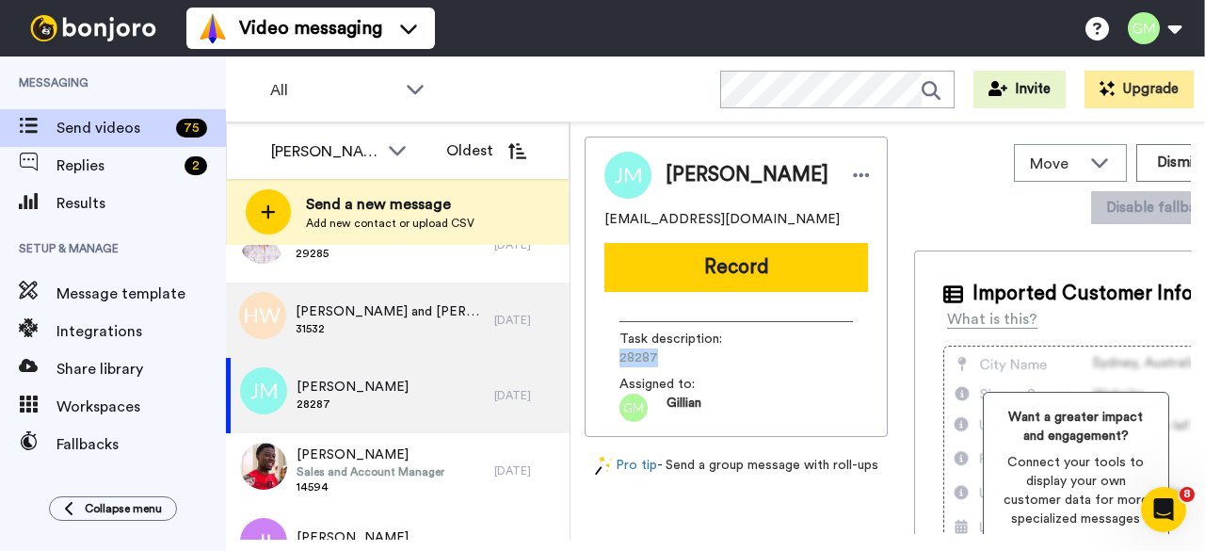
scroll to position [0, 0]
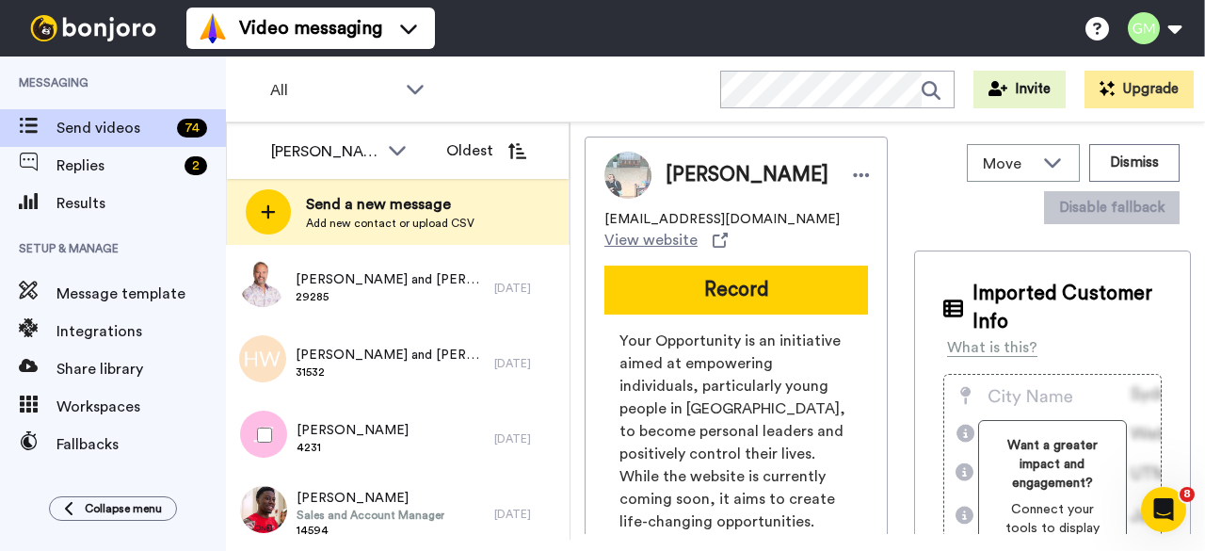
scroll to position [376, 0]
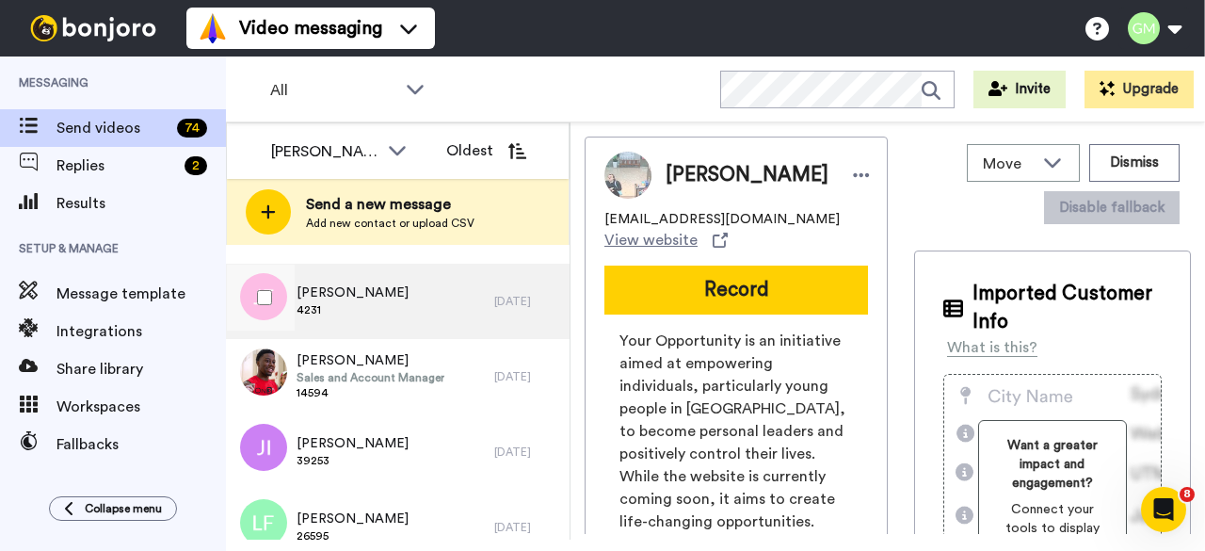
click at [348, 296] on span "[PERSON_NAME]" at bounding box center [352, 292] width 112 height 19
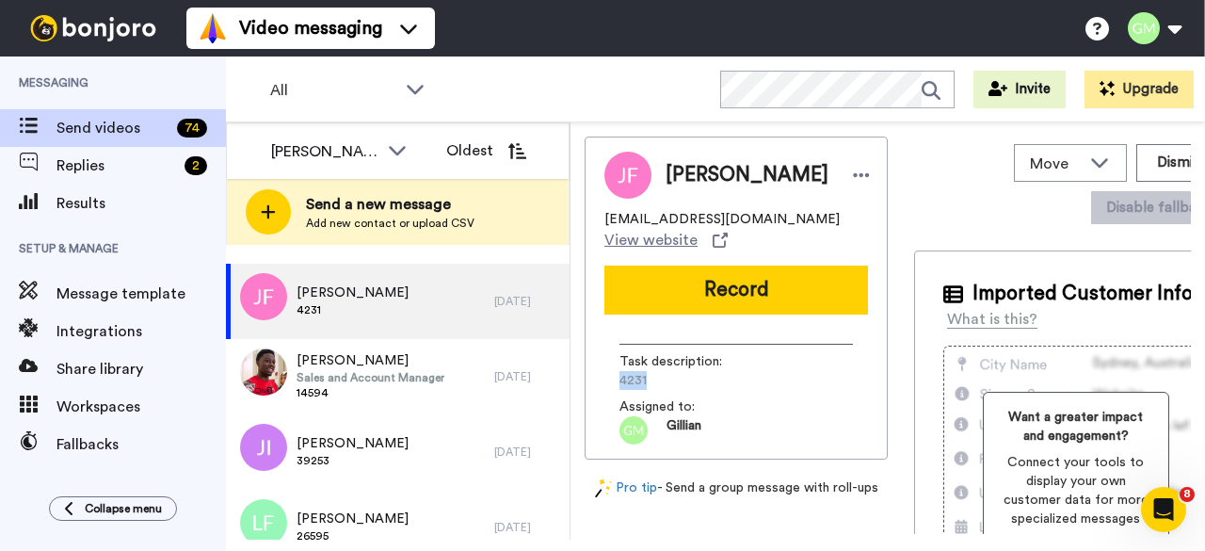
drag, startPoint x: 650, startPoint y: 378, endPoint x: 619, endPoint y: 386, distance: 32.0
click at [619, 386] on span "4231" at bounding box center [708, 380] width 179 height 19
copy span "4231"
